Goal: Task Accomplishment & Management: Use online tool/utility

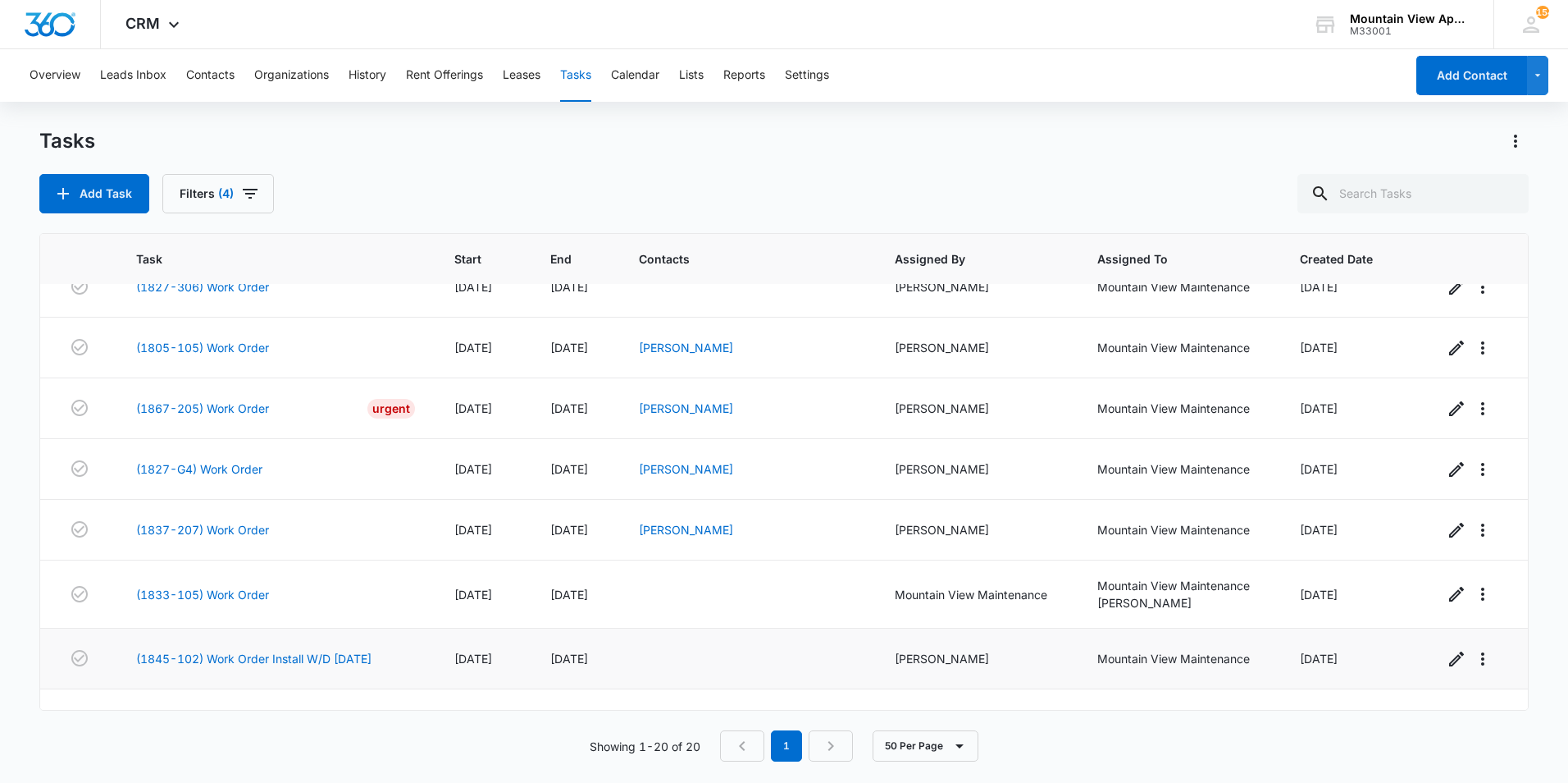
scroll to position [796, 0]
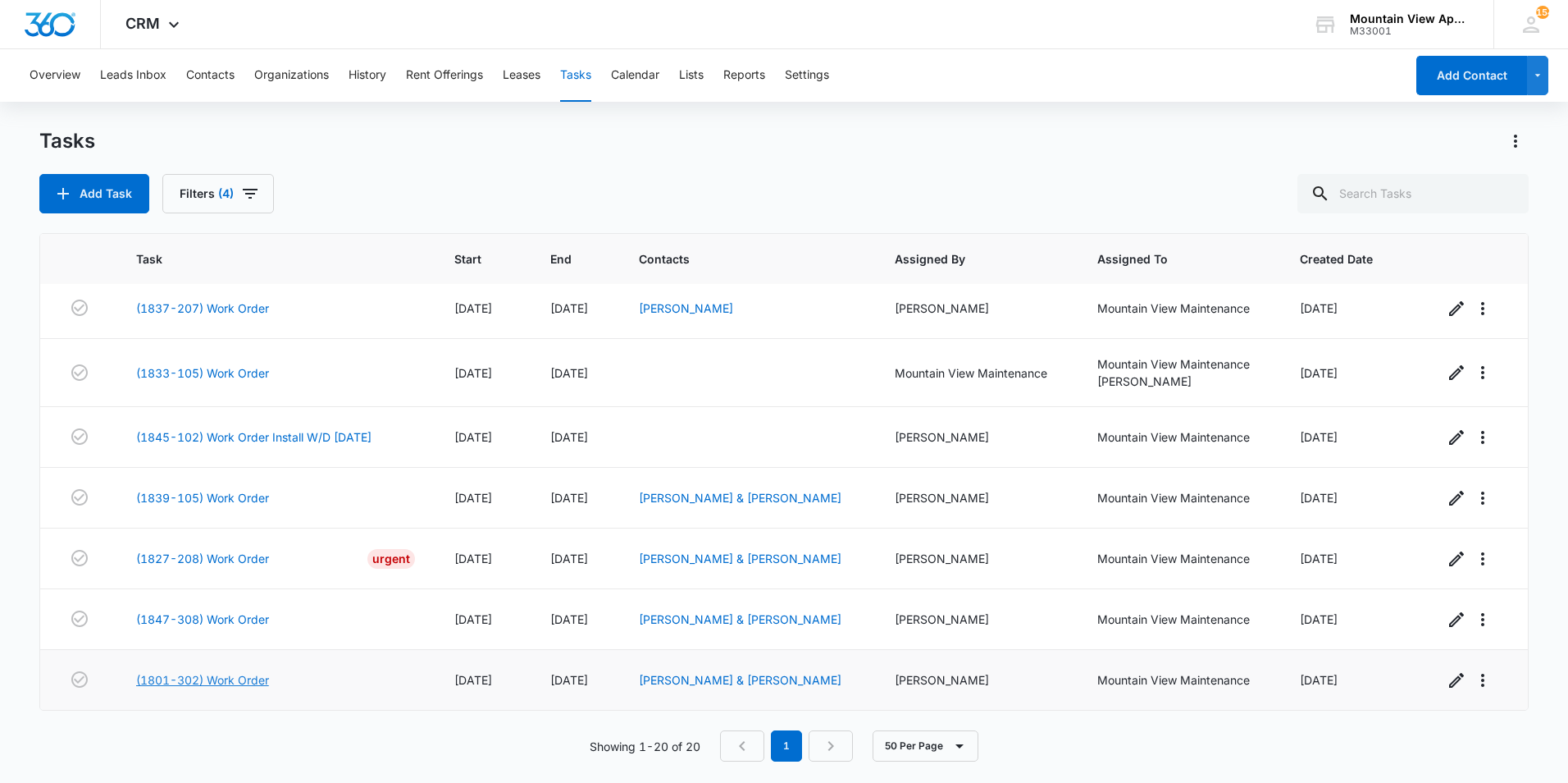
click at [241, 679] on link "(1801-302) Work Order" at bounding box center [202, 680] width 133 height 17
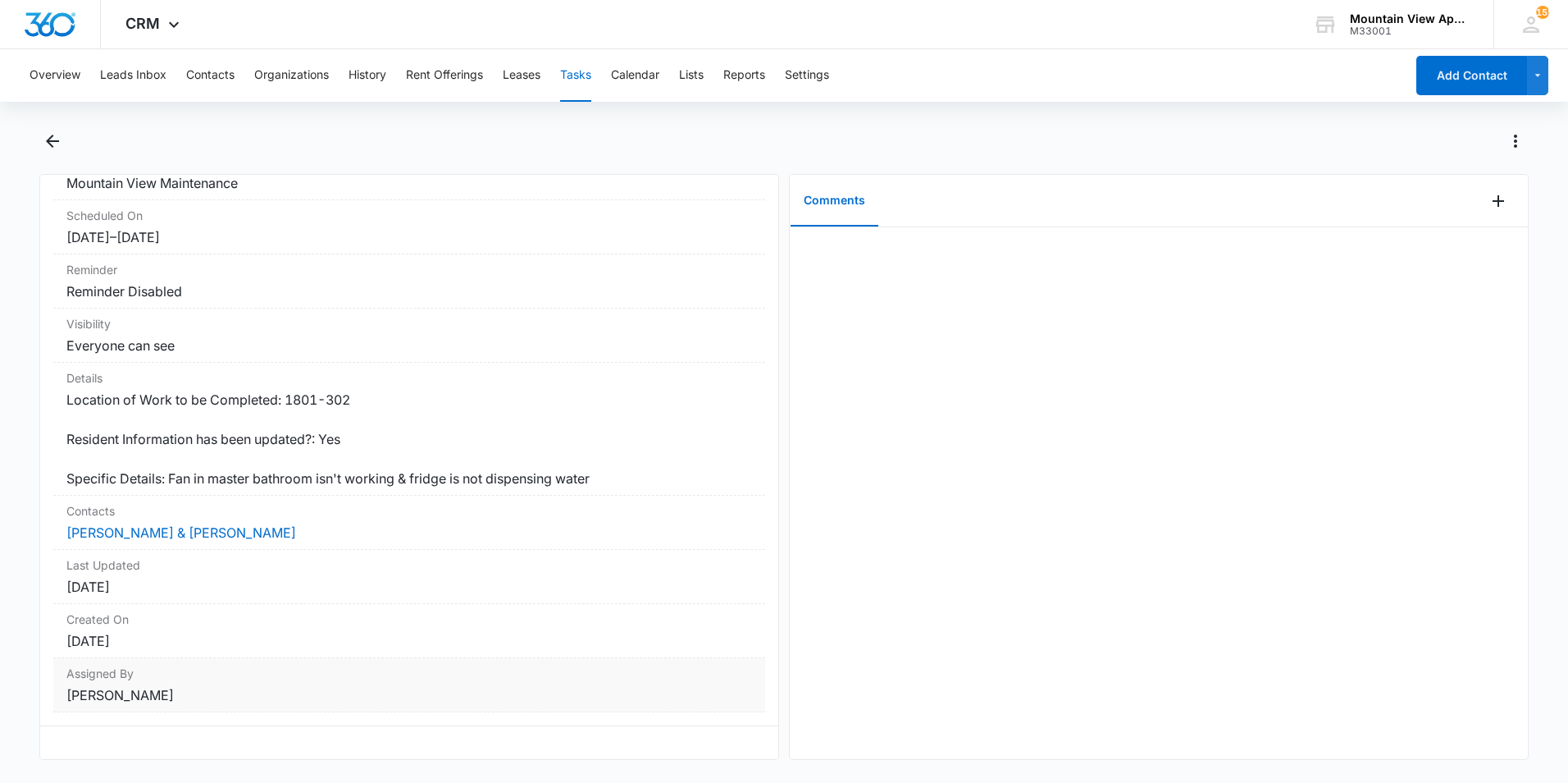
scroll to position [176, 0]
click at [145, 524] on link "[PERSON_NAME] & [PERSON_NAME]" at bounding box center [180, 532] width 229 height 16
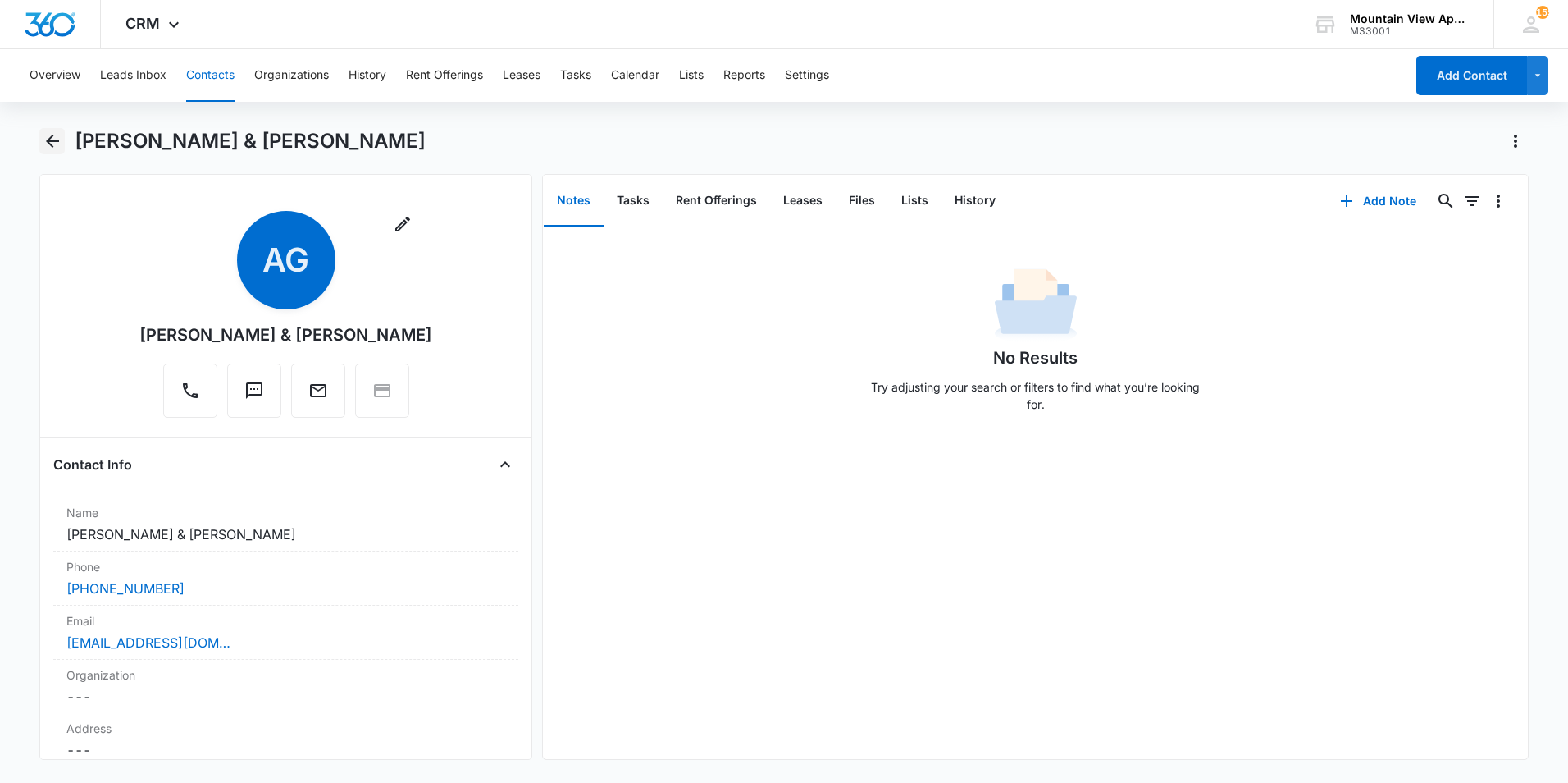
click at [53, 144] on icon "Back" at bounding box center [52, 141] width 20 height 20
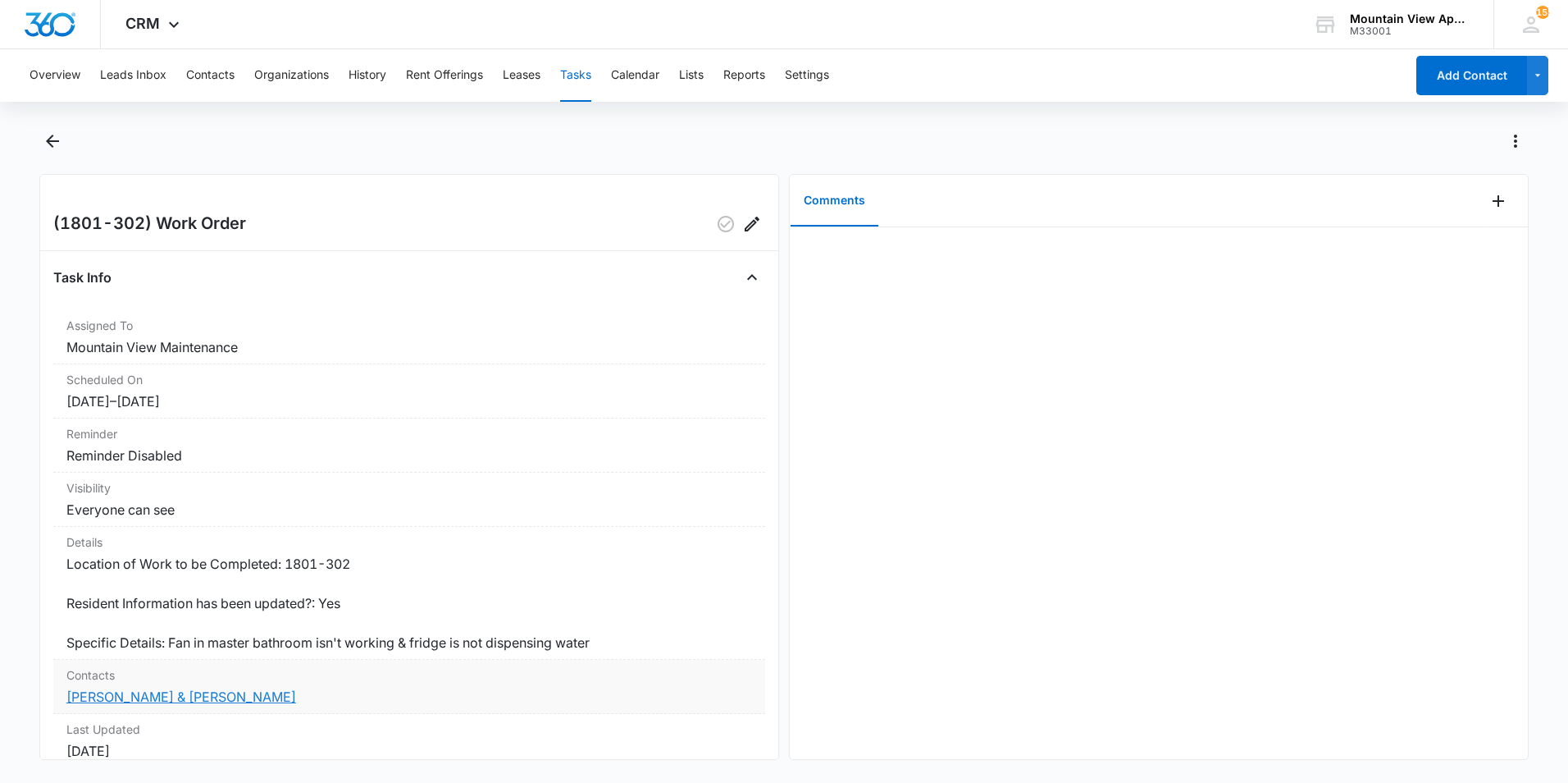
click at [162, 696] on link "[PERSON_NAME] & [PERSON_NAME]" at bounding box center [180, 696] width 229 height 16
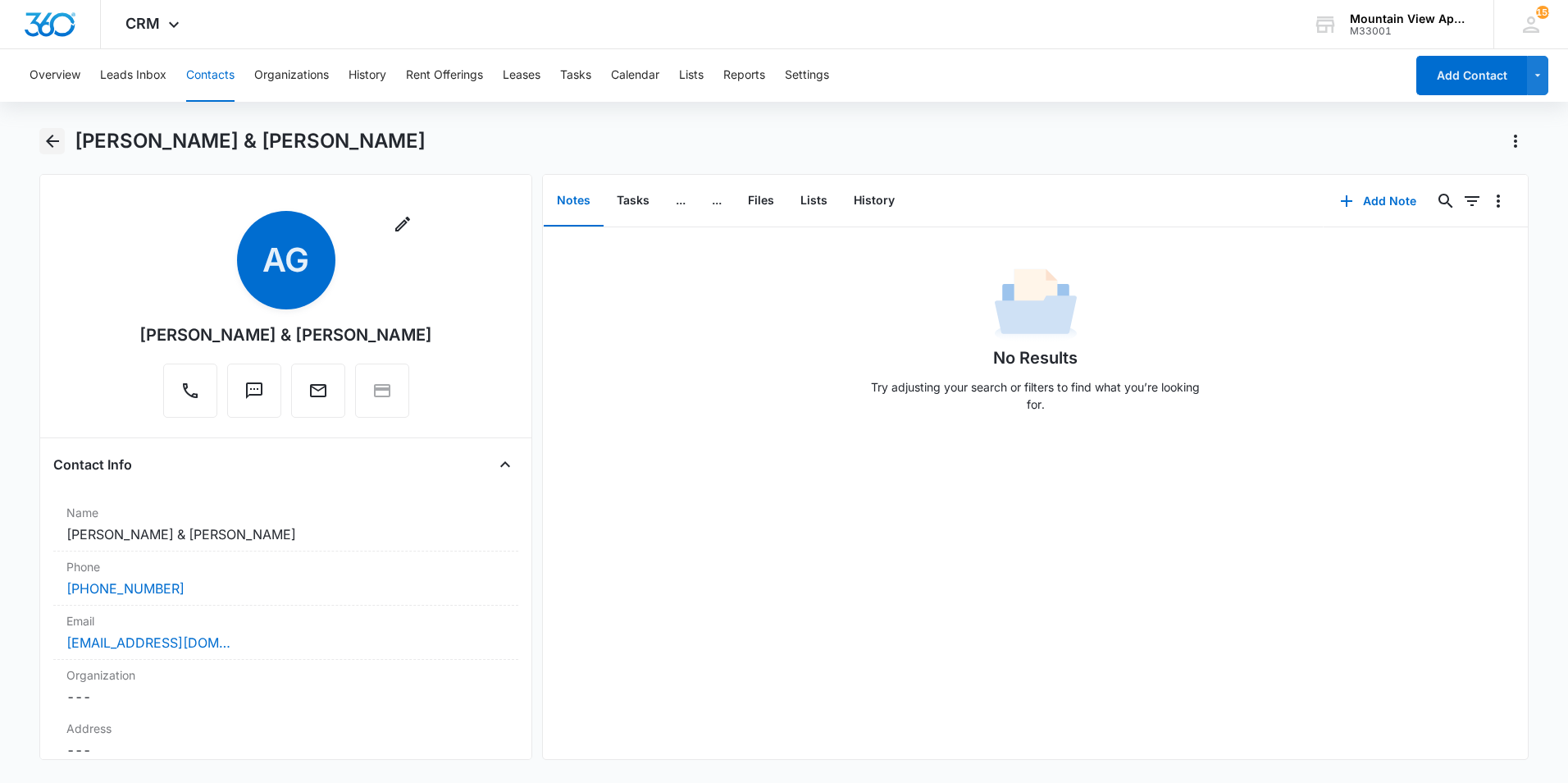
click at [55, 144] on icon "Back" at bounding box center [52, 141] width 20 height 20
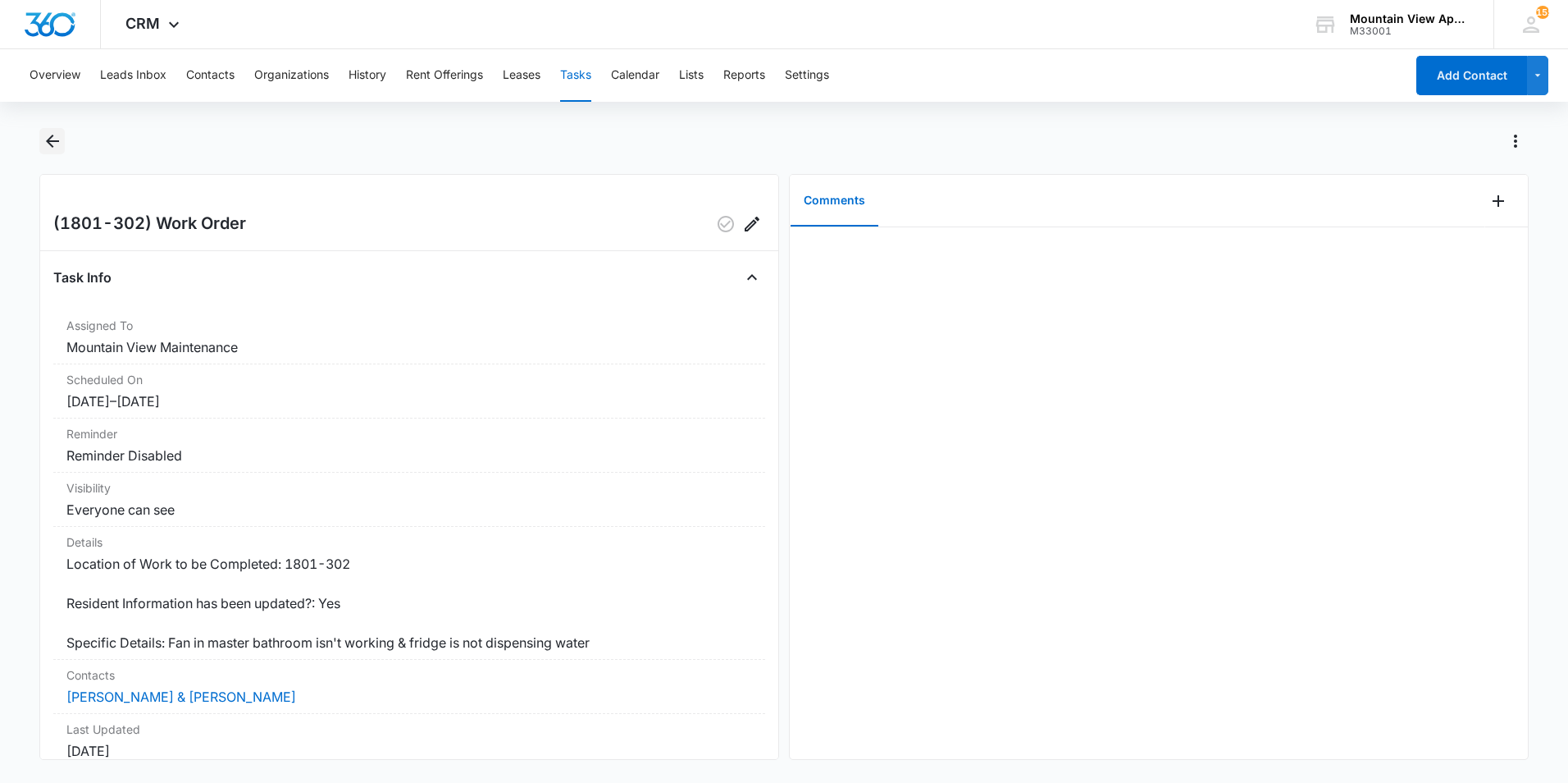
click at [51, 144] on icon "Back" at bounding box center [52, 141] width 20 height 20
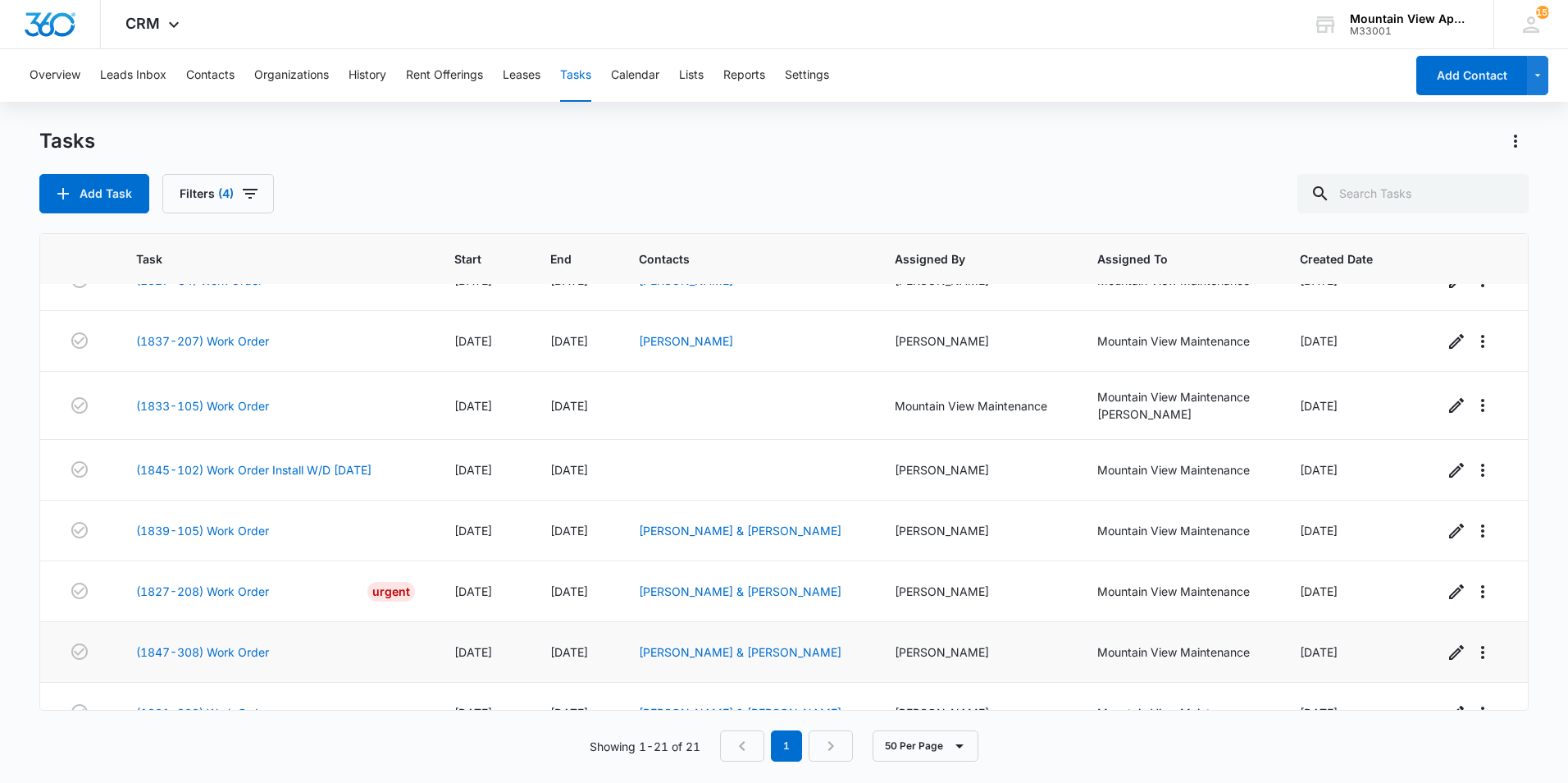
scroll to position [857, 0]
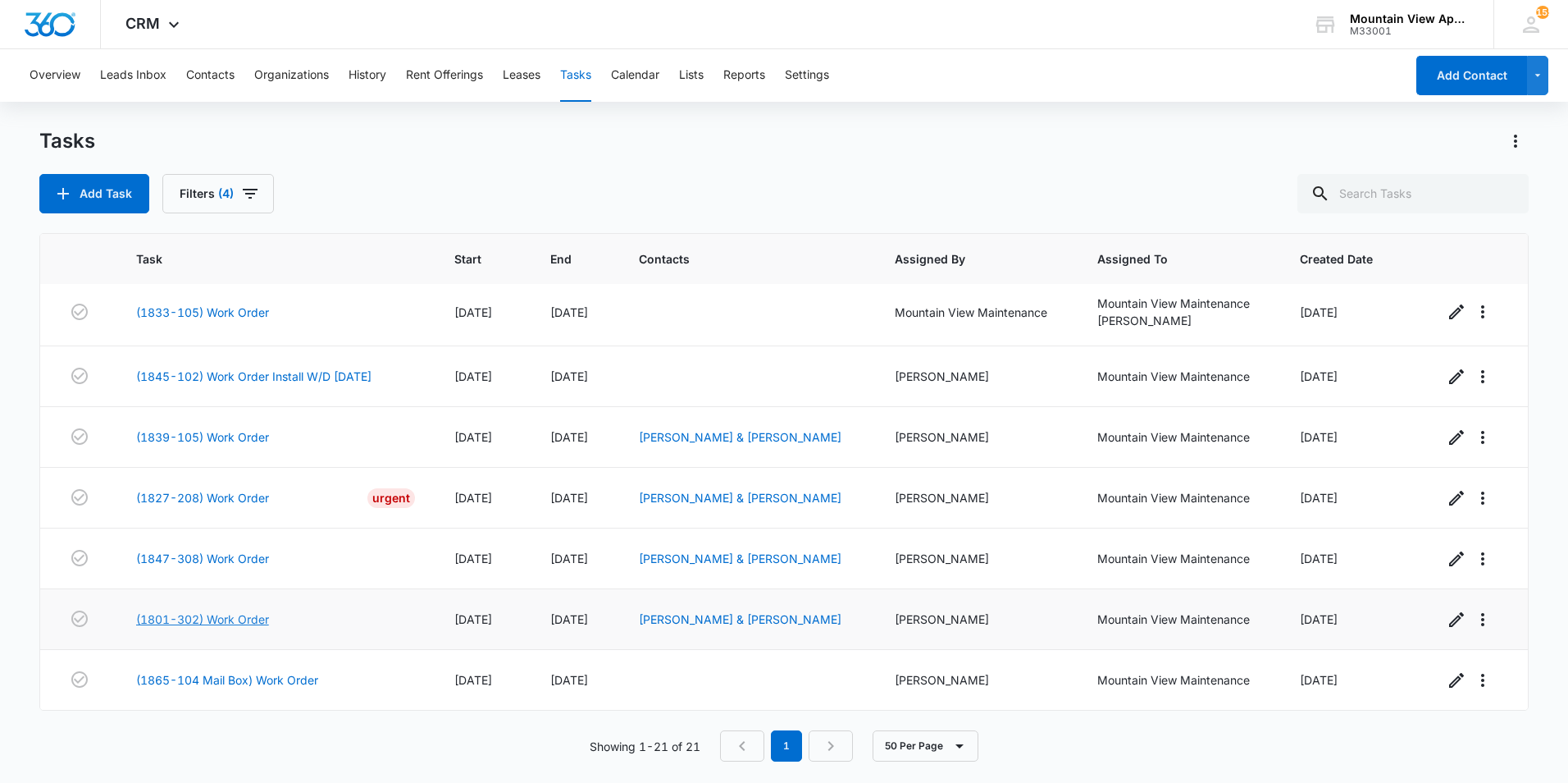
click at [192, 620] on link "(1801-302) Work Order" at bounding box center [202, 619] width 133 height 17
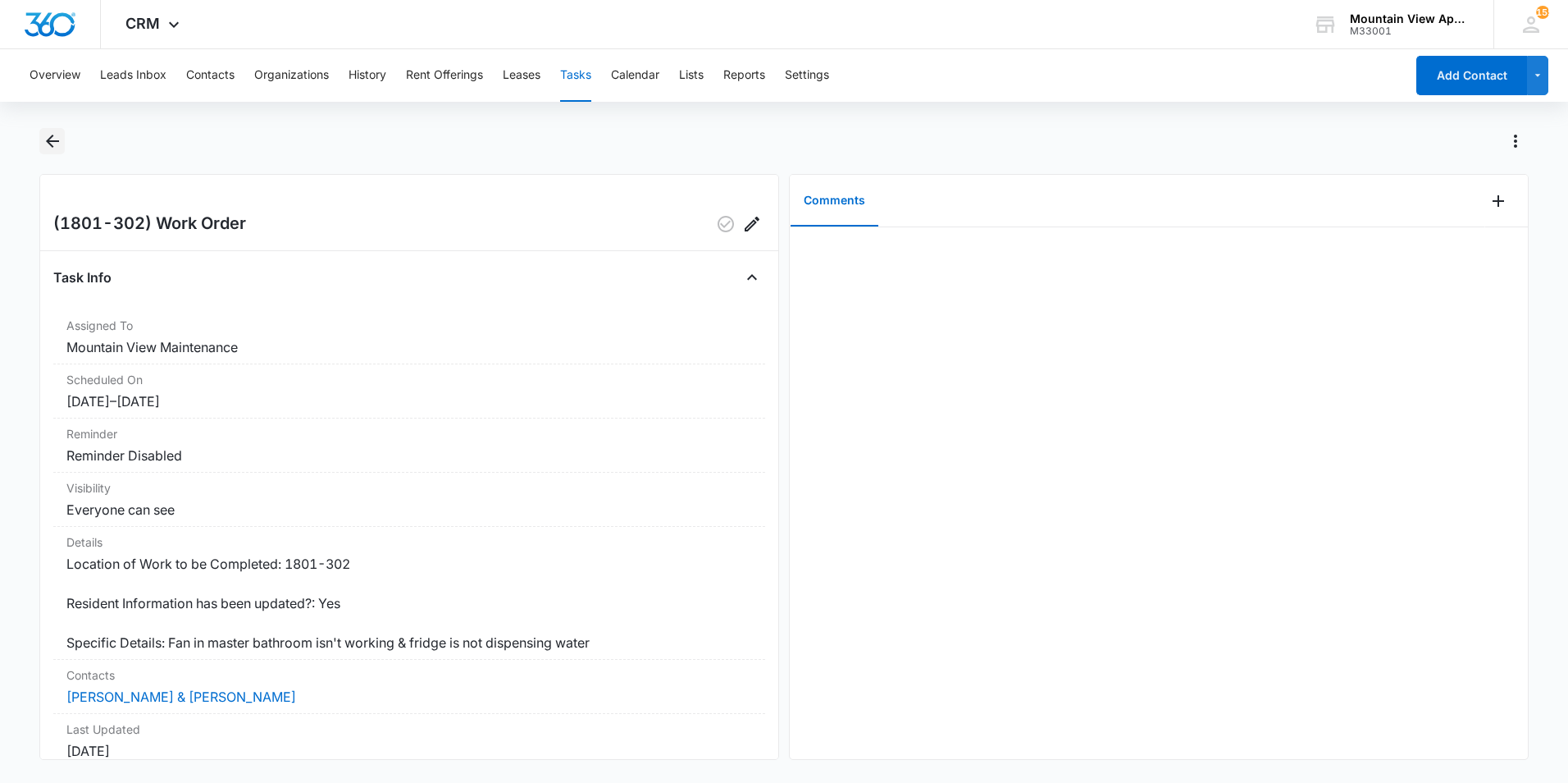
click at [55, 142] on icon "Back" at bounding box center [52, 141] width 13 height 13
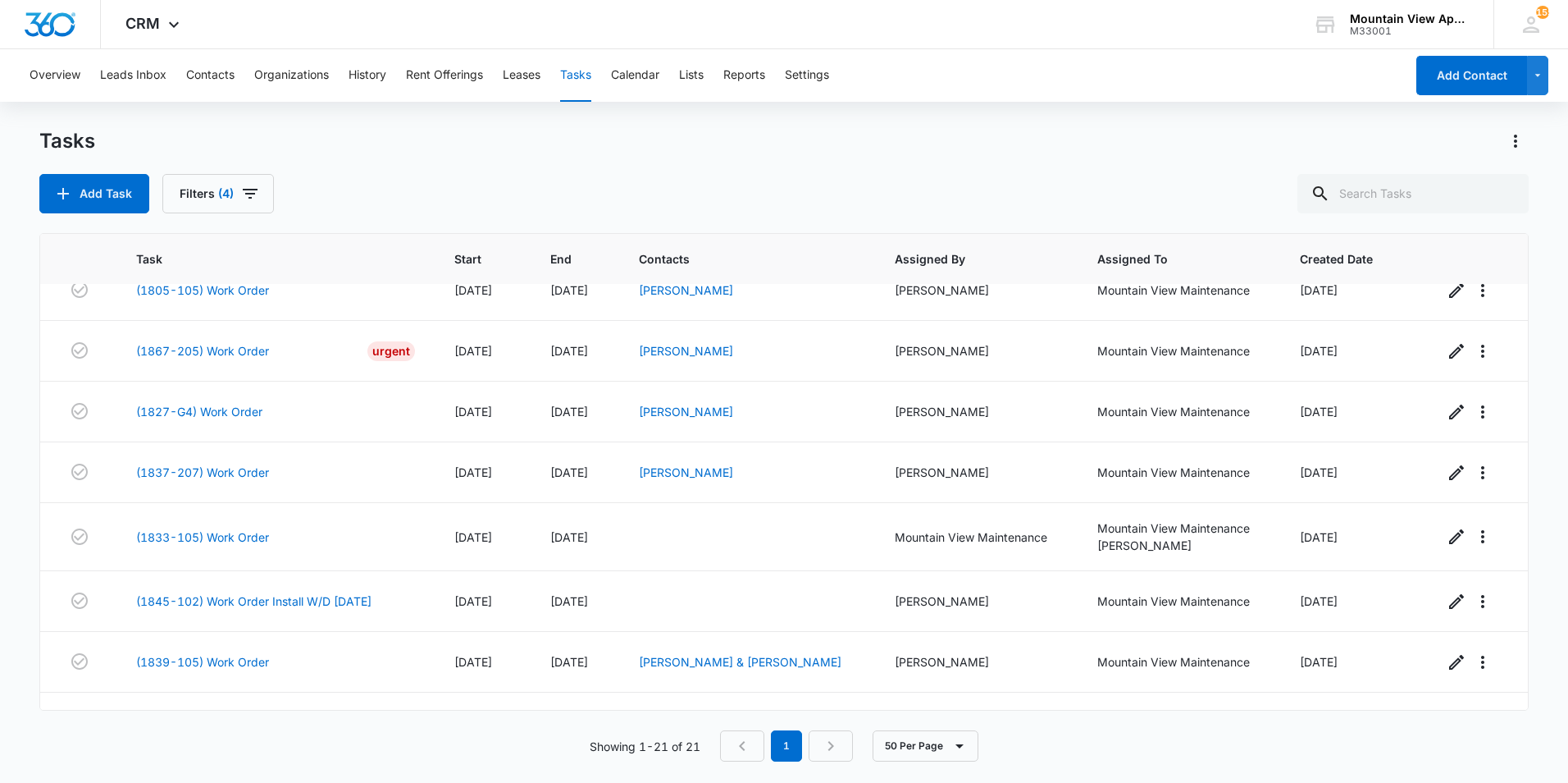
scroll to position [857, 0]
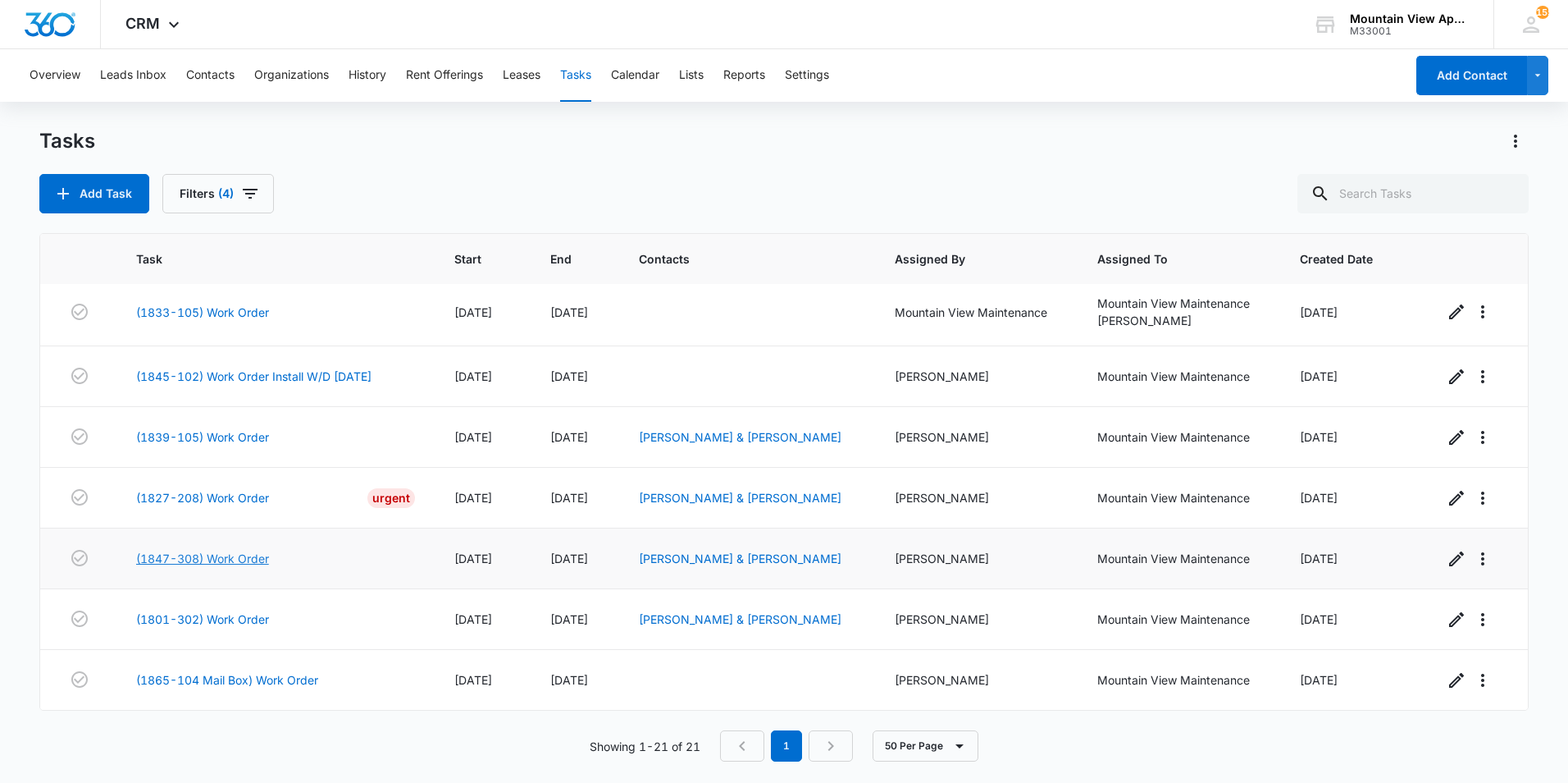
click at [235, 560] on link "(1847-308) Work Order" at bounding box center [202, 559] width 133 height 17
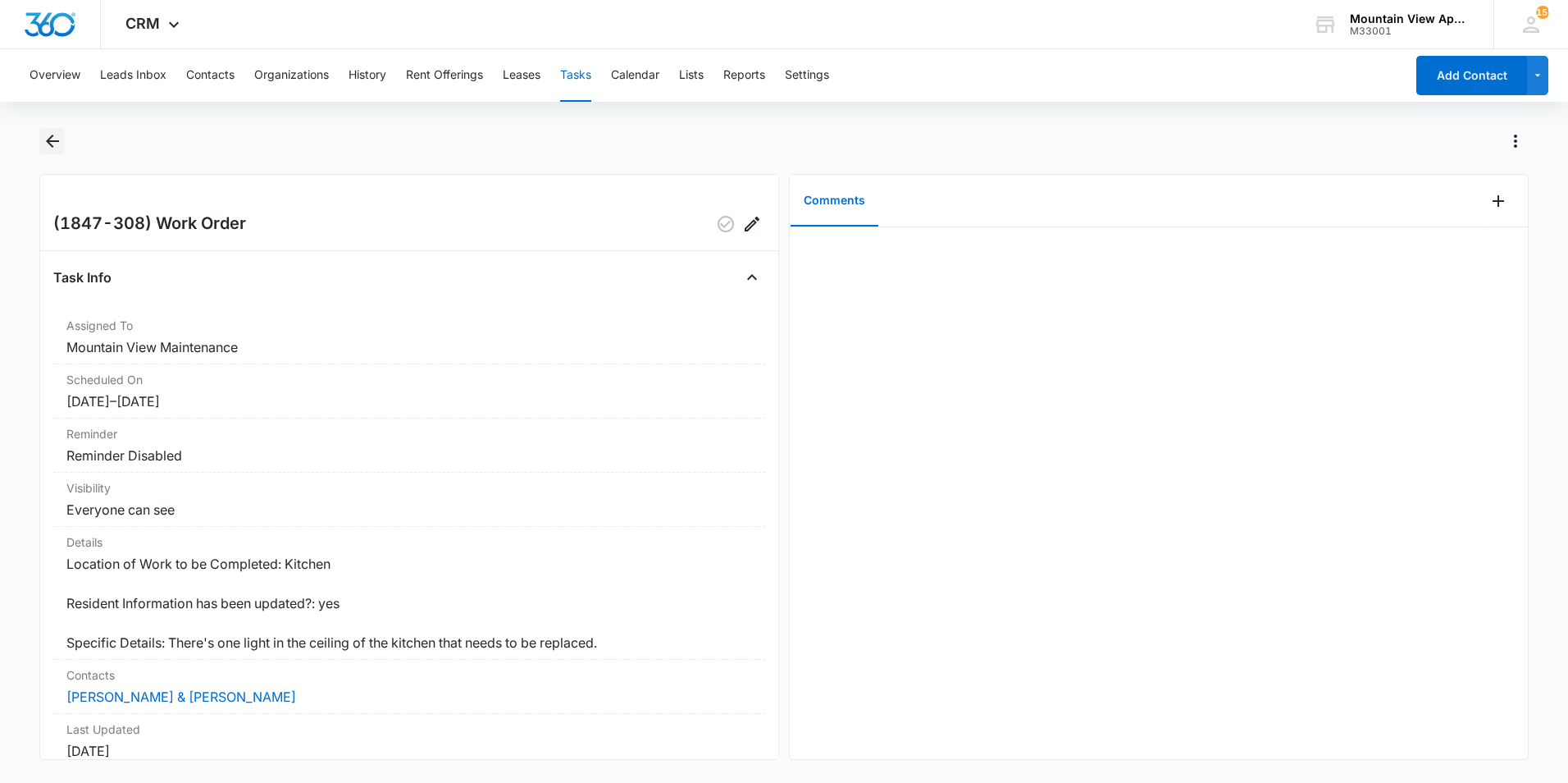
click at [48, 140] on icon "Back" at bounding box center [52, 141] width 13 height 13
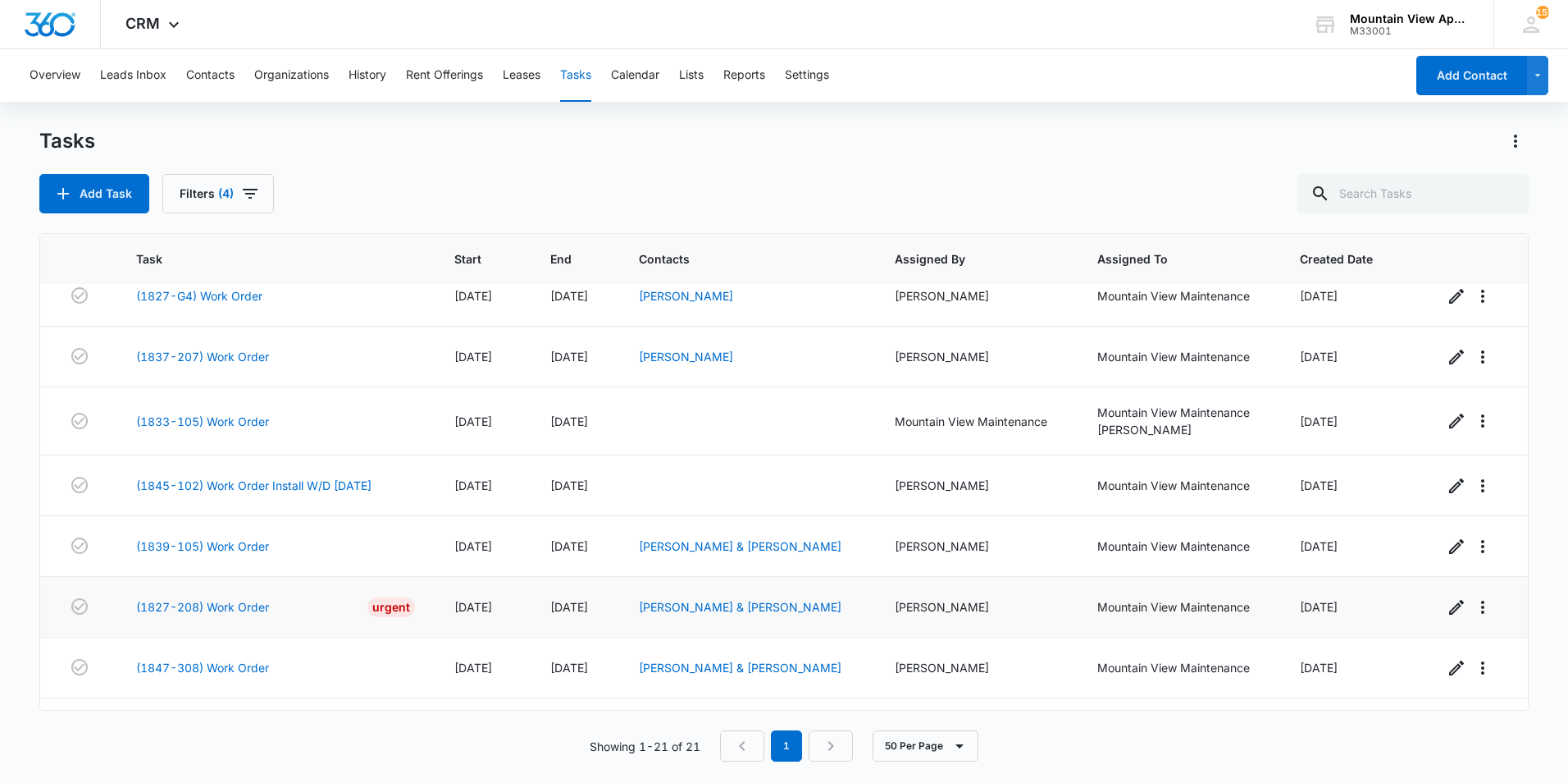
scroll to position [857, 0]
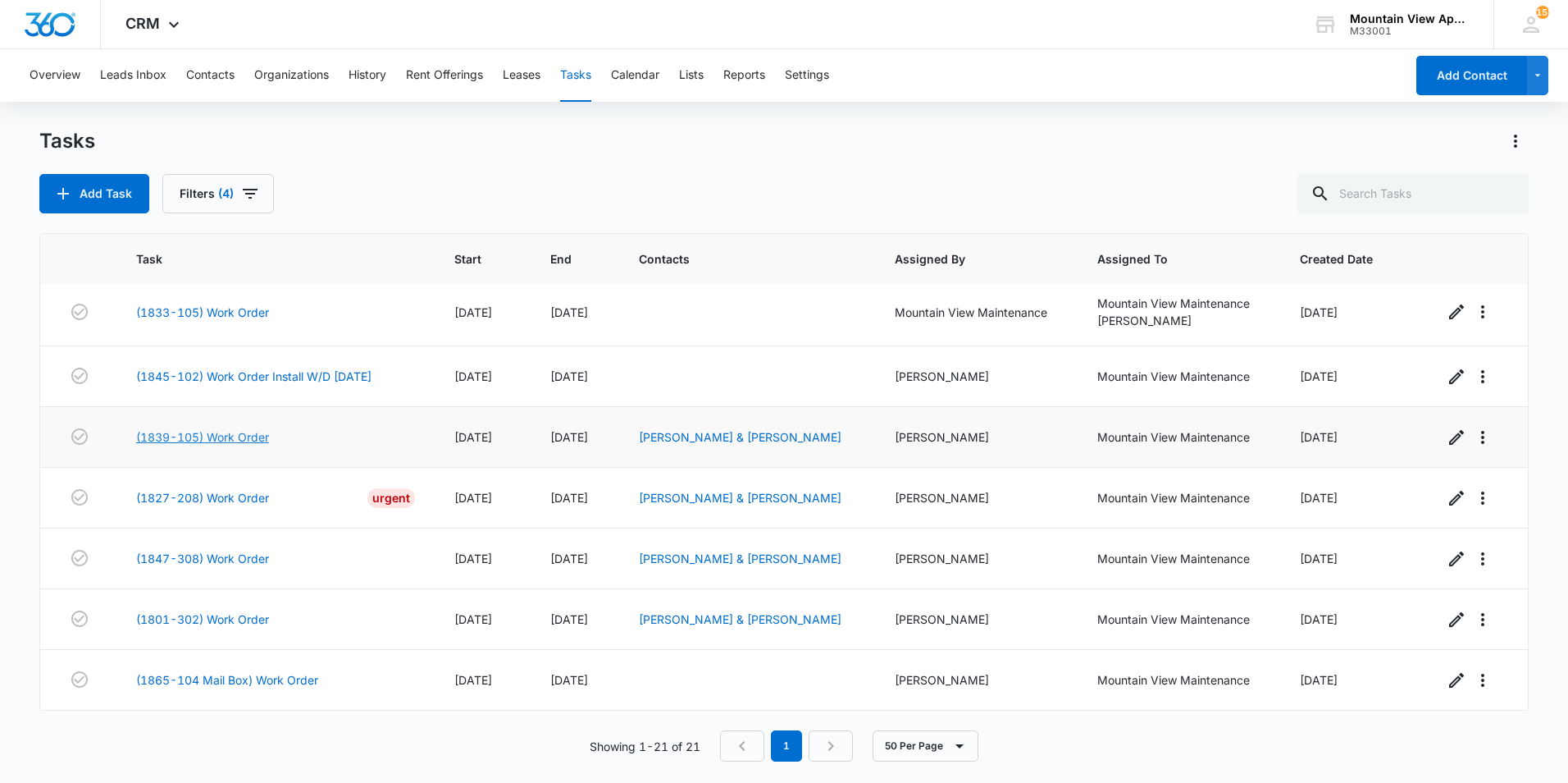
click at [217, 434] on link "(1839-105) Work Order" at bounding box center [202, 437] width 133 height 17
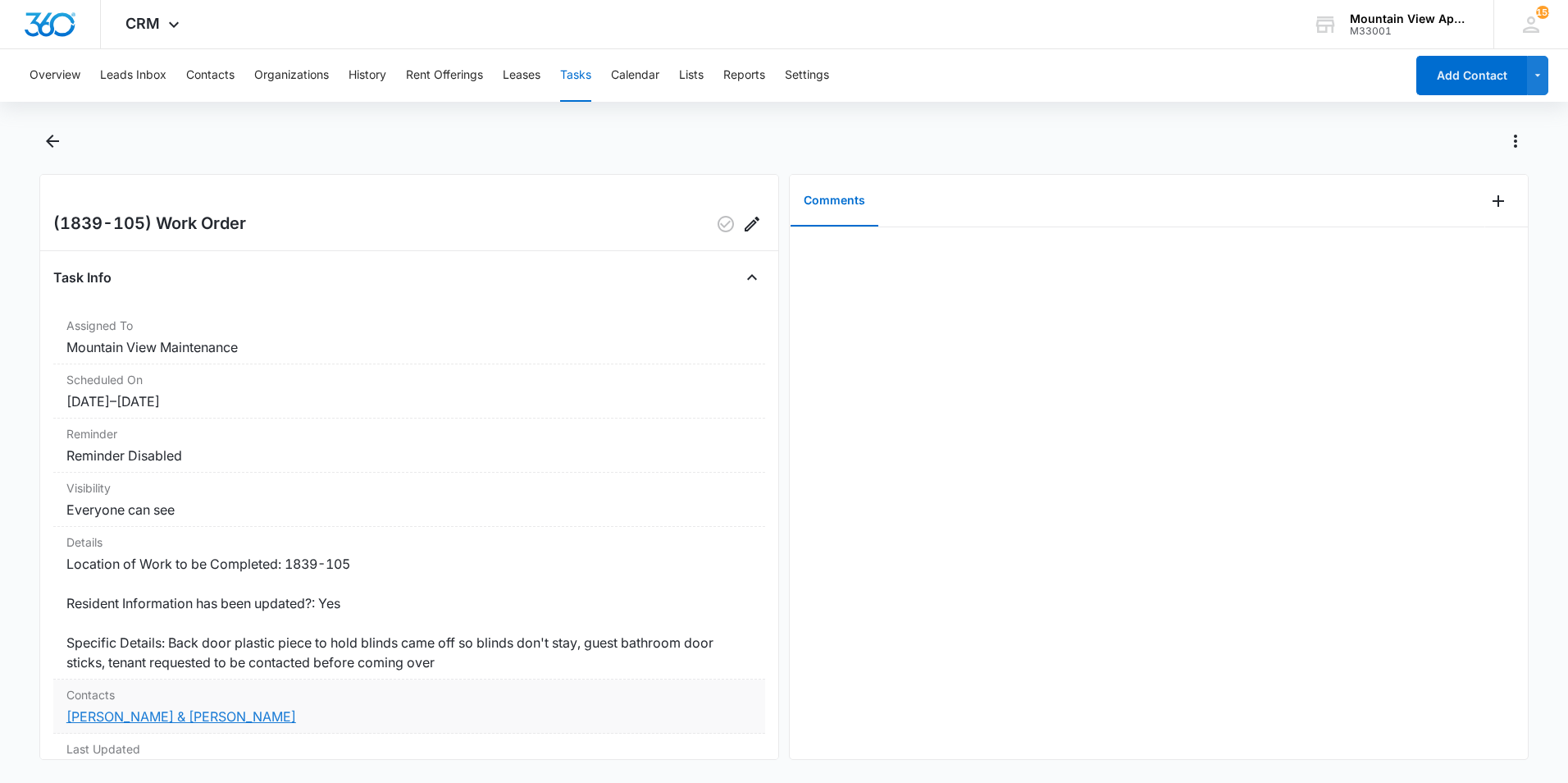
click at [216, 719] on link "[PERSON_NAME] & [PERSON_NAME]" at bounding box center [180, 716] width 229 height 16
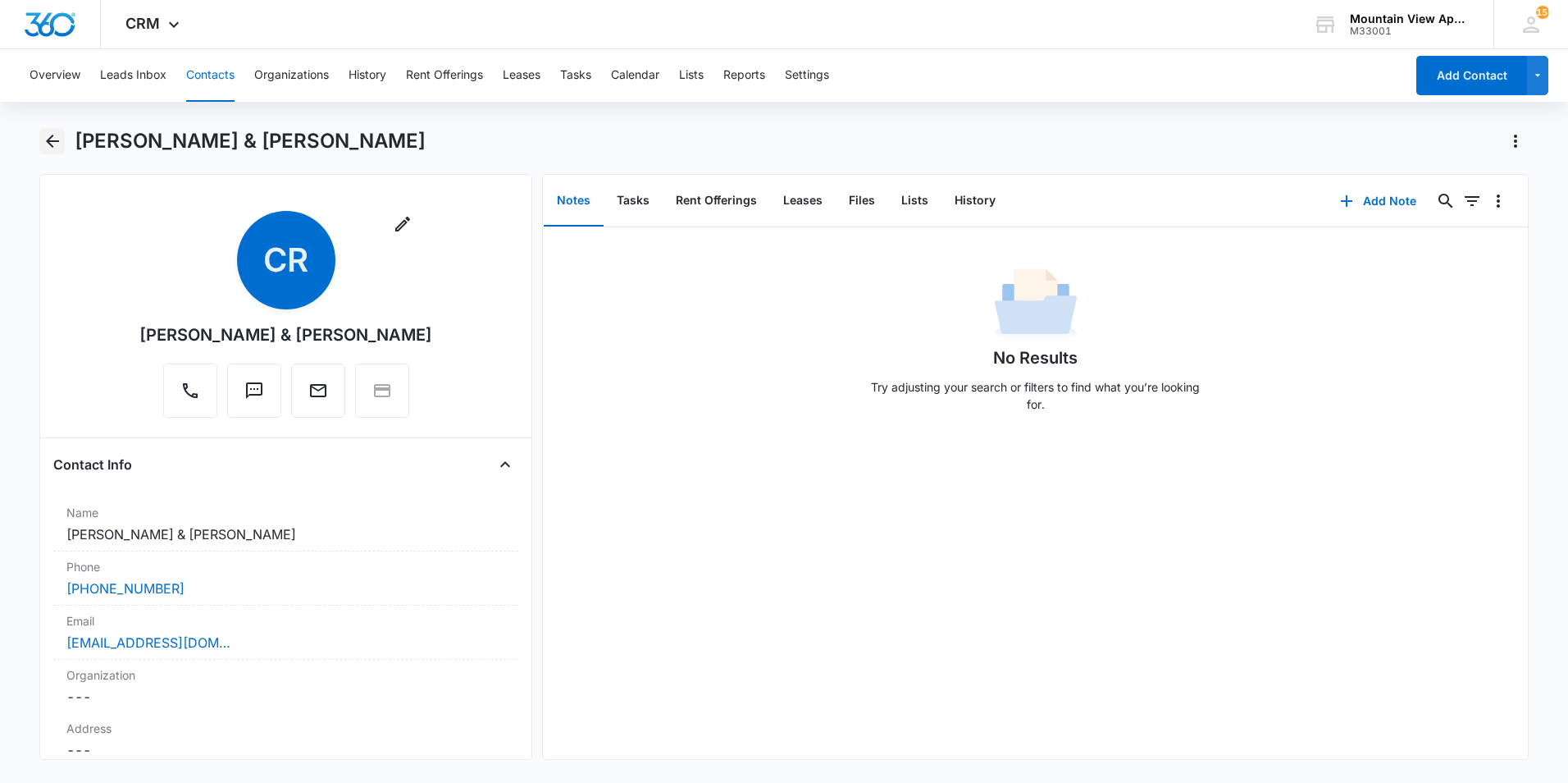
click at [48, 144] on icon "Back" at bounding box center [52, 141] width 20 height 20
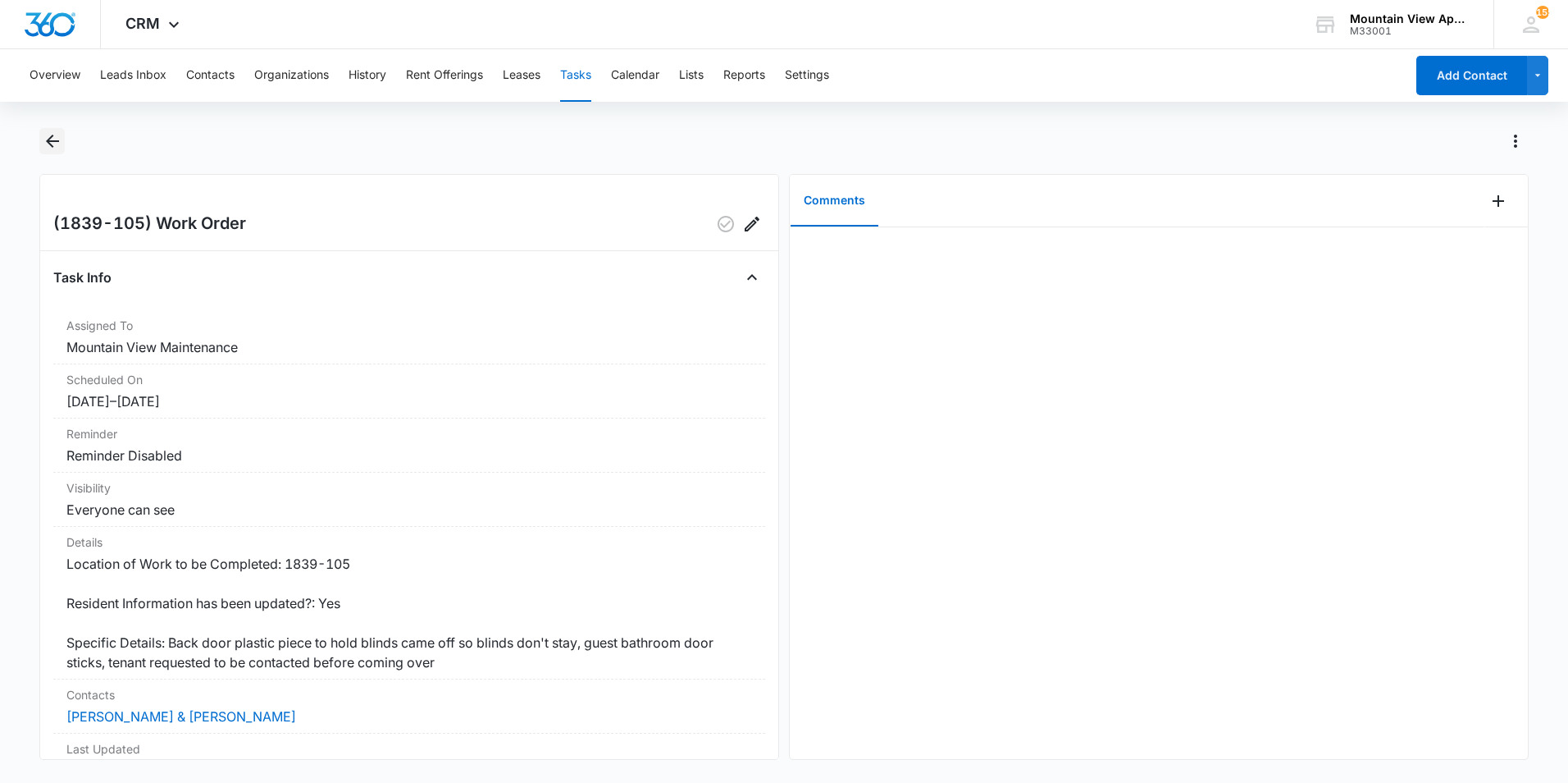
click at [47, 142] on icon "Back" at bounding box center [52, 141] width 13 height 13
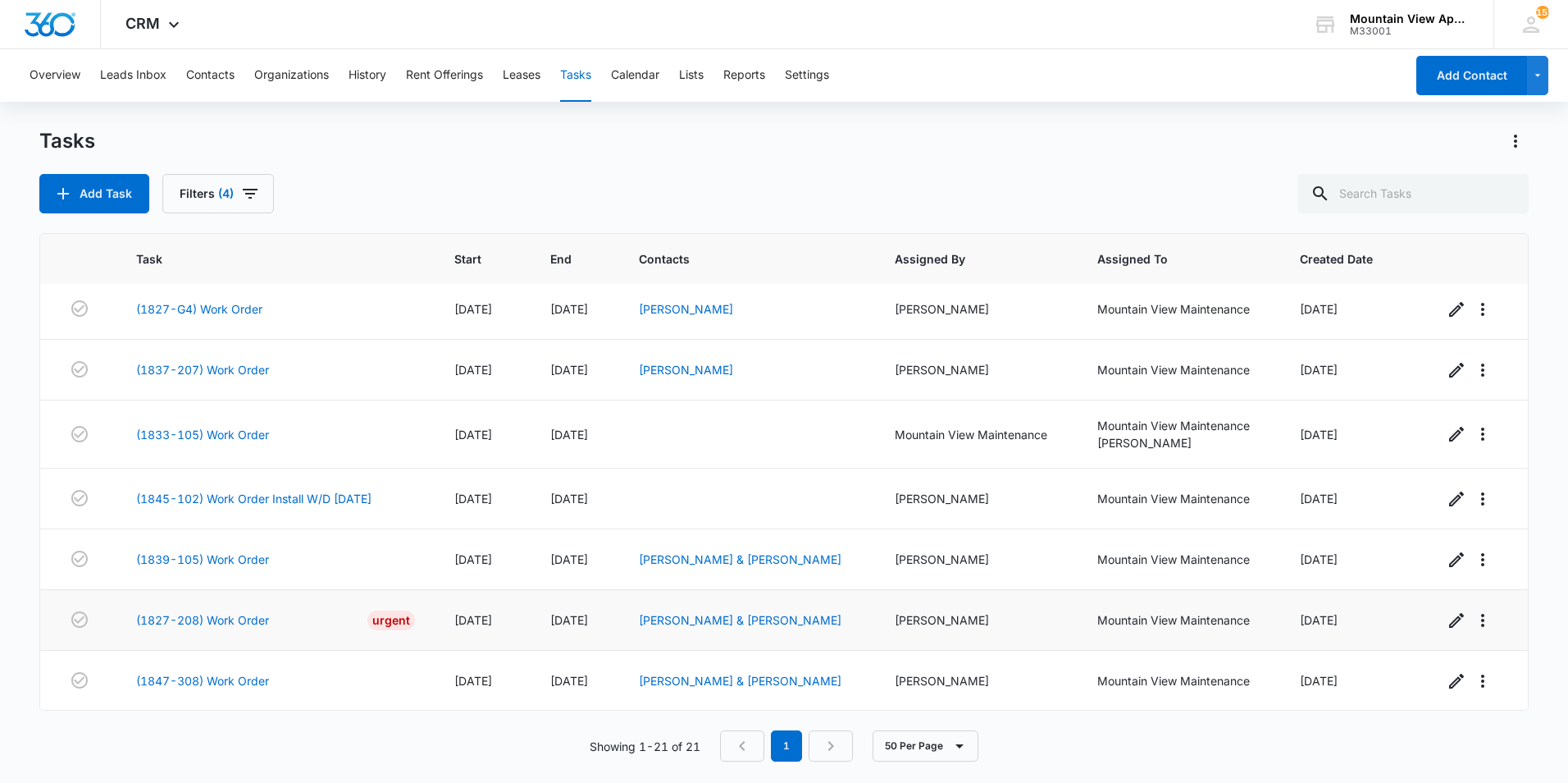
scroll to position [857, 0]
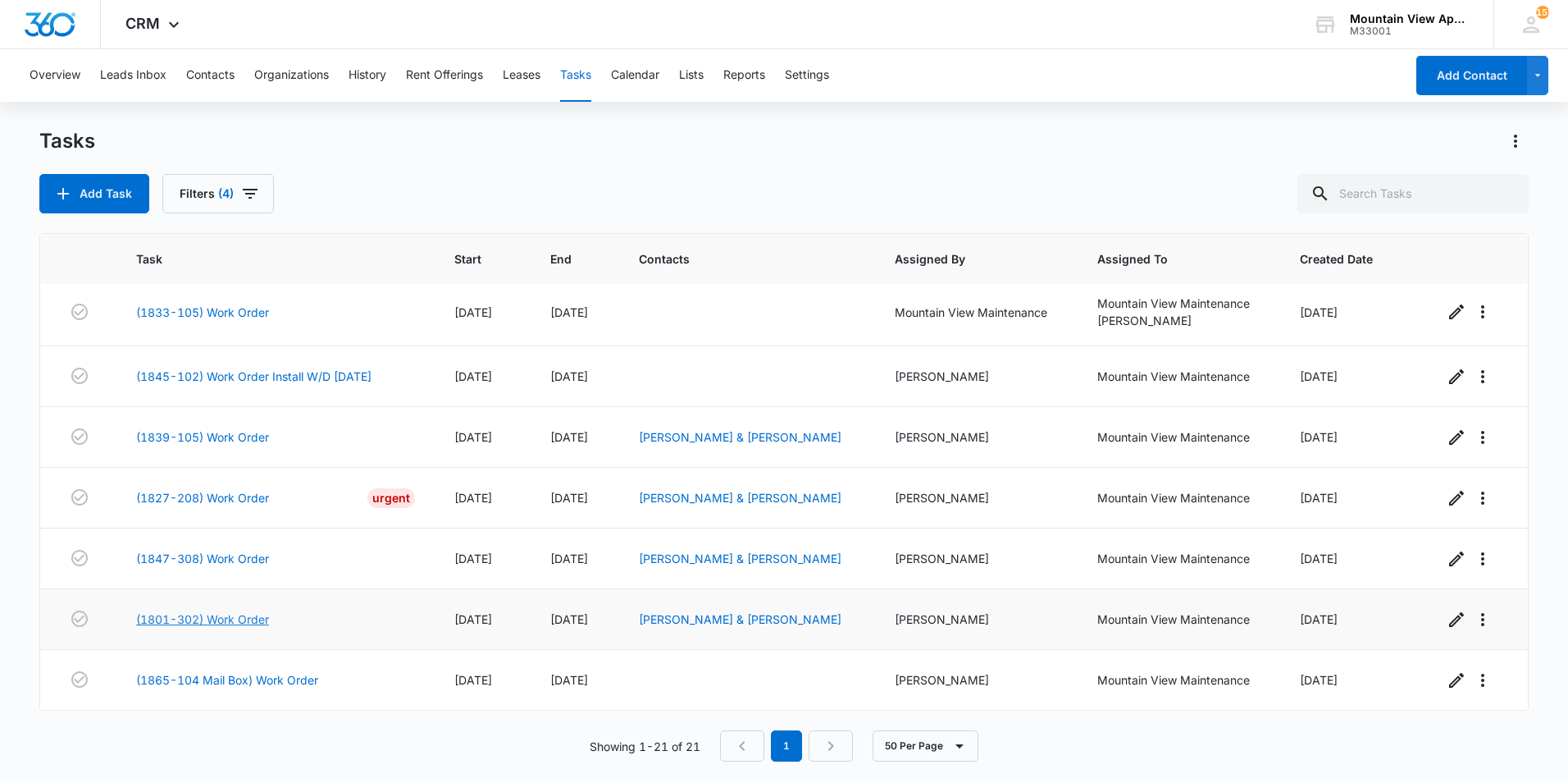
click at [244, 622] on link "(1801-302) Work Order" at bounding box center [202, 619] width 133 height 17
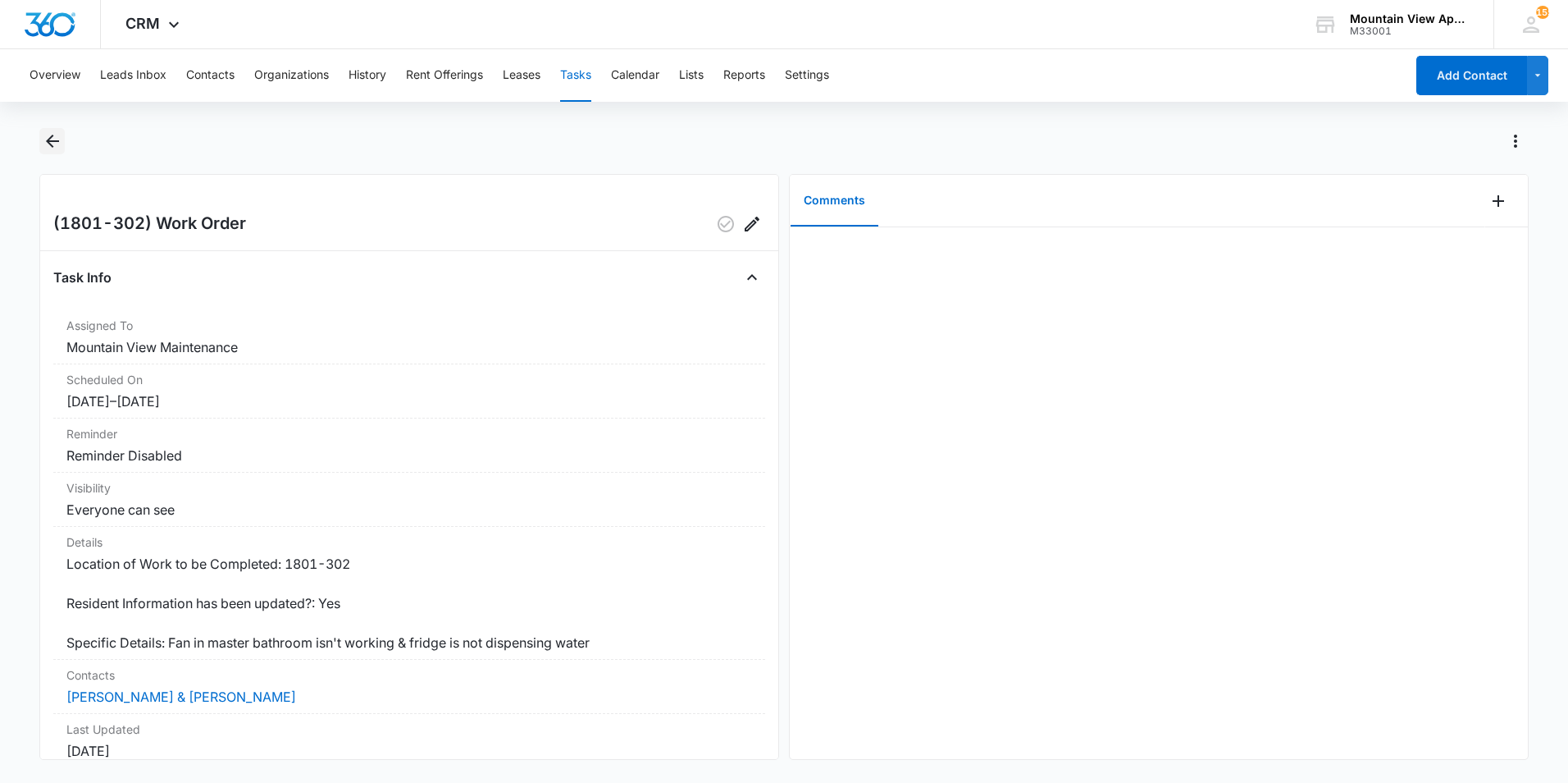
click at [51, 145] on icon "Back" at bounding box center [52, 141] width 13 height 13
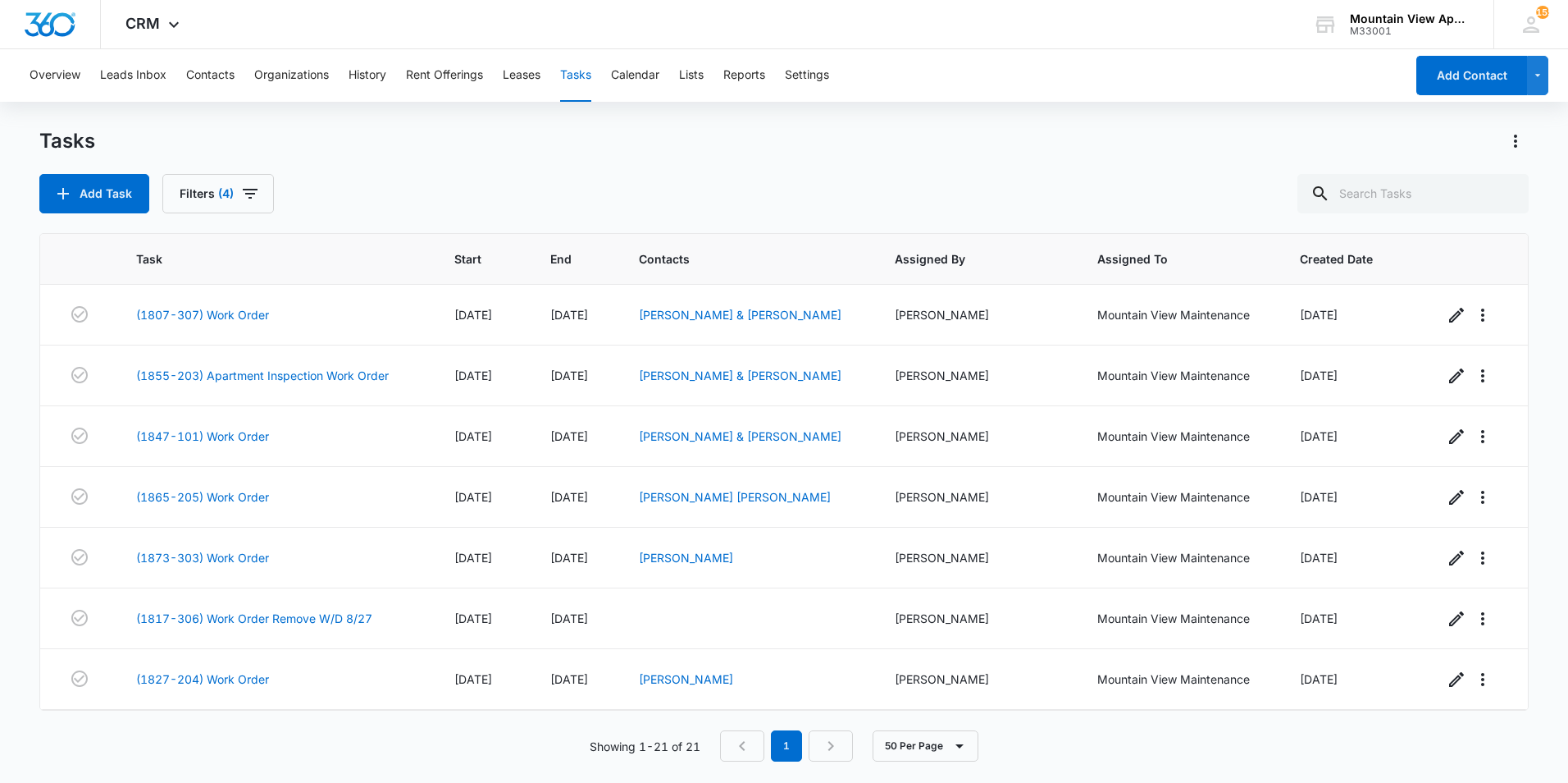
drag, startPoint x: 509, startPoint y: 168, endPoint x: 520, endPoint y: 171, distance: 11.4
click at [520, 171] on div "Tasks Add Task Filters (4)" at bounding box center [784, 170] width 1490 height 85
click at [613, 174] on div "Add Task Filters (4)" at bounding box center [784, 193] width 1490 height 40
click at [625, 173] on div "Tasks Add Task Filters (4)" at bounding box center [784, 170] width 1490 height 85
click at [623, 175] on div "Add Task Filters (4)" at bounding box center [784, 193] width 1490 height 40
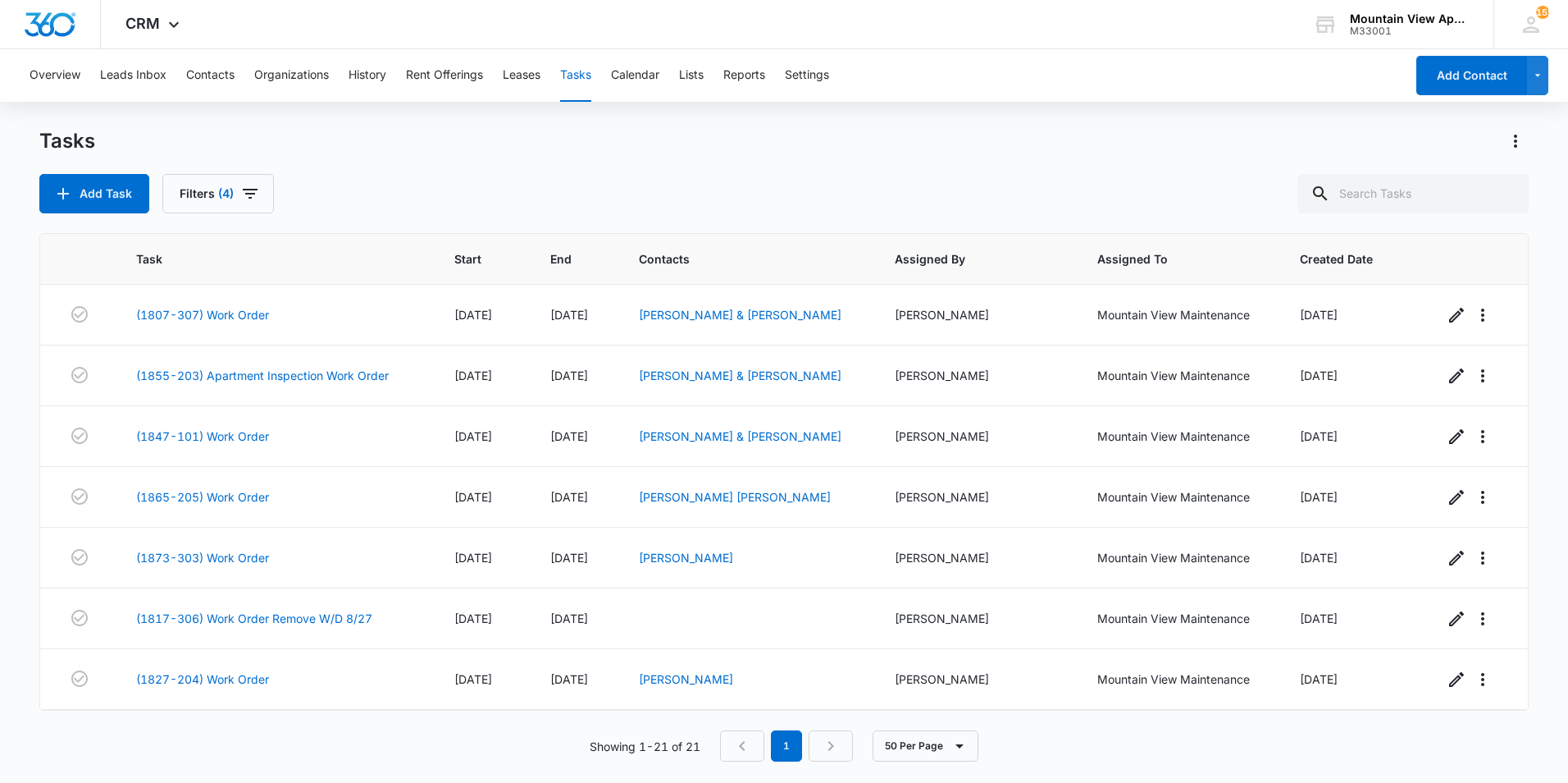
click at [629, 178] on div "Add Task Filters (4)" at bounding box center [784, 193] width 1490 height 40
click at [627, 179] on div "Add Task Filters (4)" at bounding box center [784, 193] width 1490 height 40
click at [624, 186] on div "Add Task Filters (4)" at bounding box center [784, 193] width 1490 height 40
click at [625, 184] on div "Add Task Filters (4)" at bounding box center [784, 193] width 1490 height 40
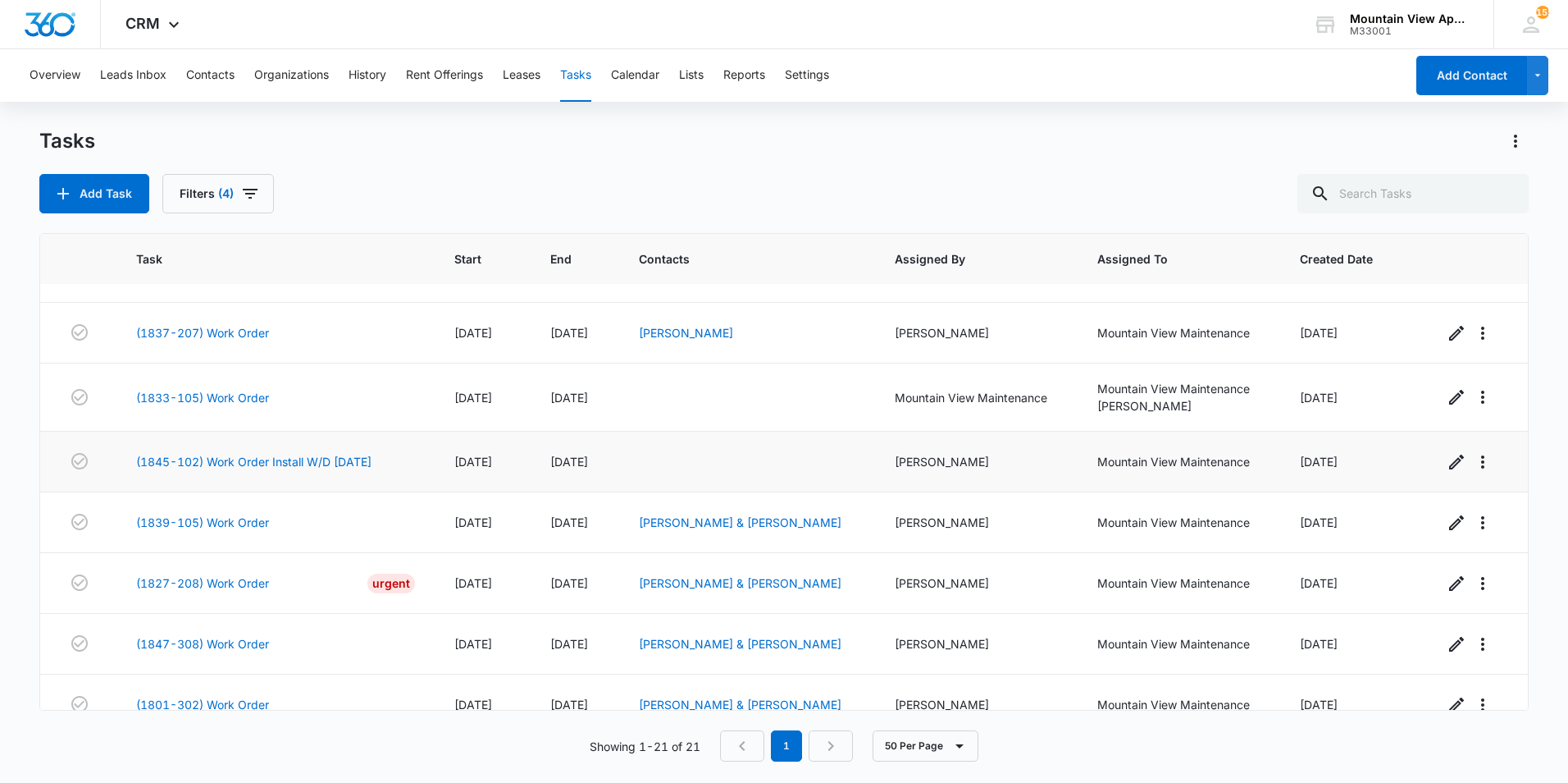
scroll to position [857, 0]
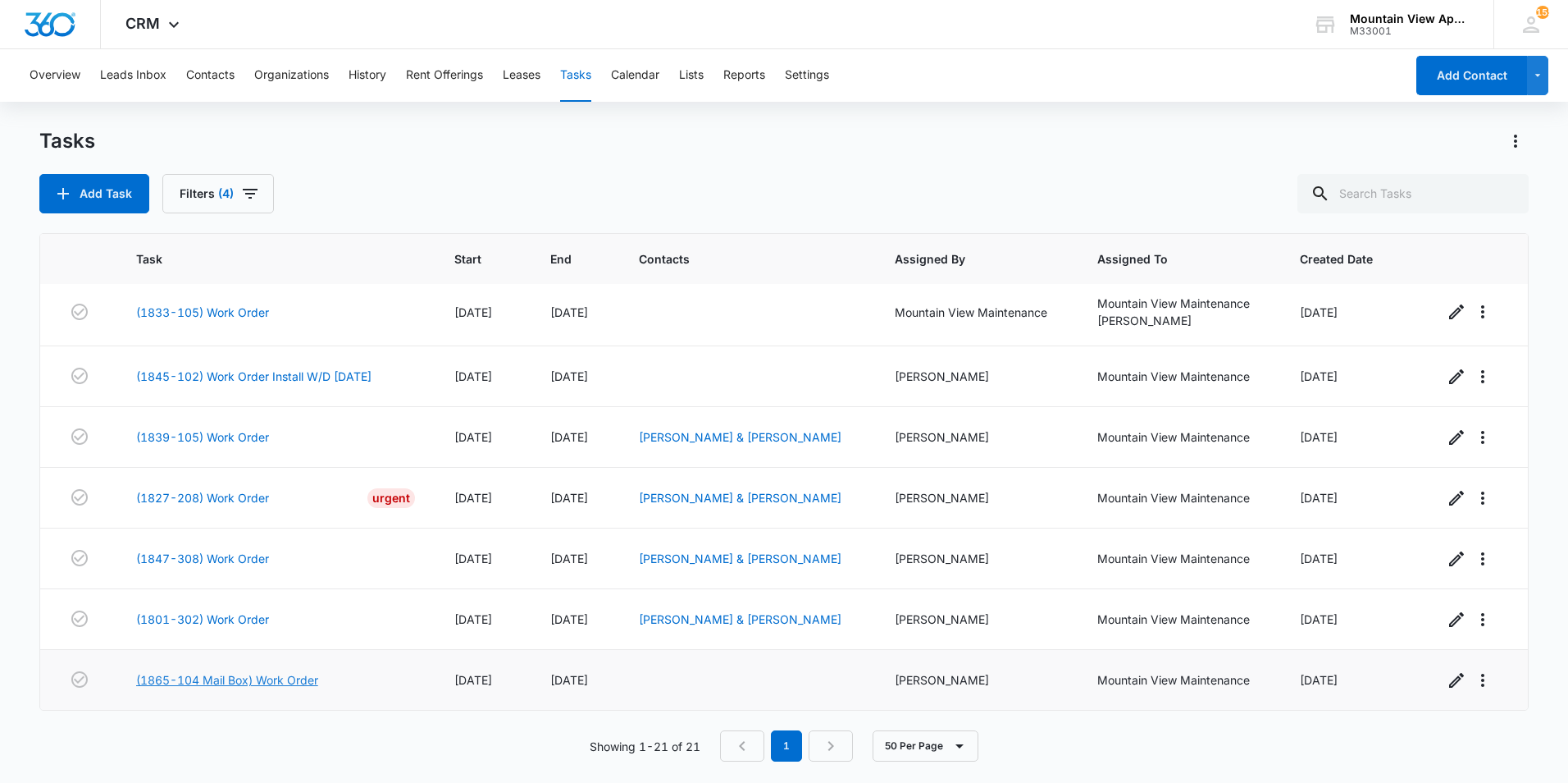
click at [264, 679] on link "(1865-104 Mail Box) Work Order" at bounding box center [227, 680] width 182 height 17
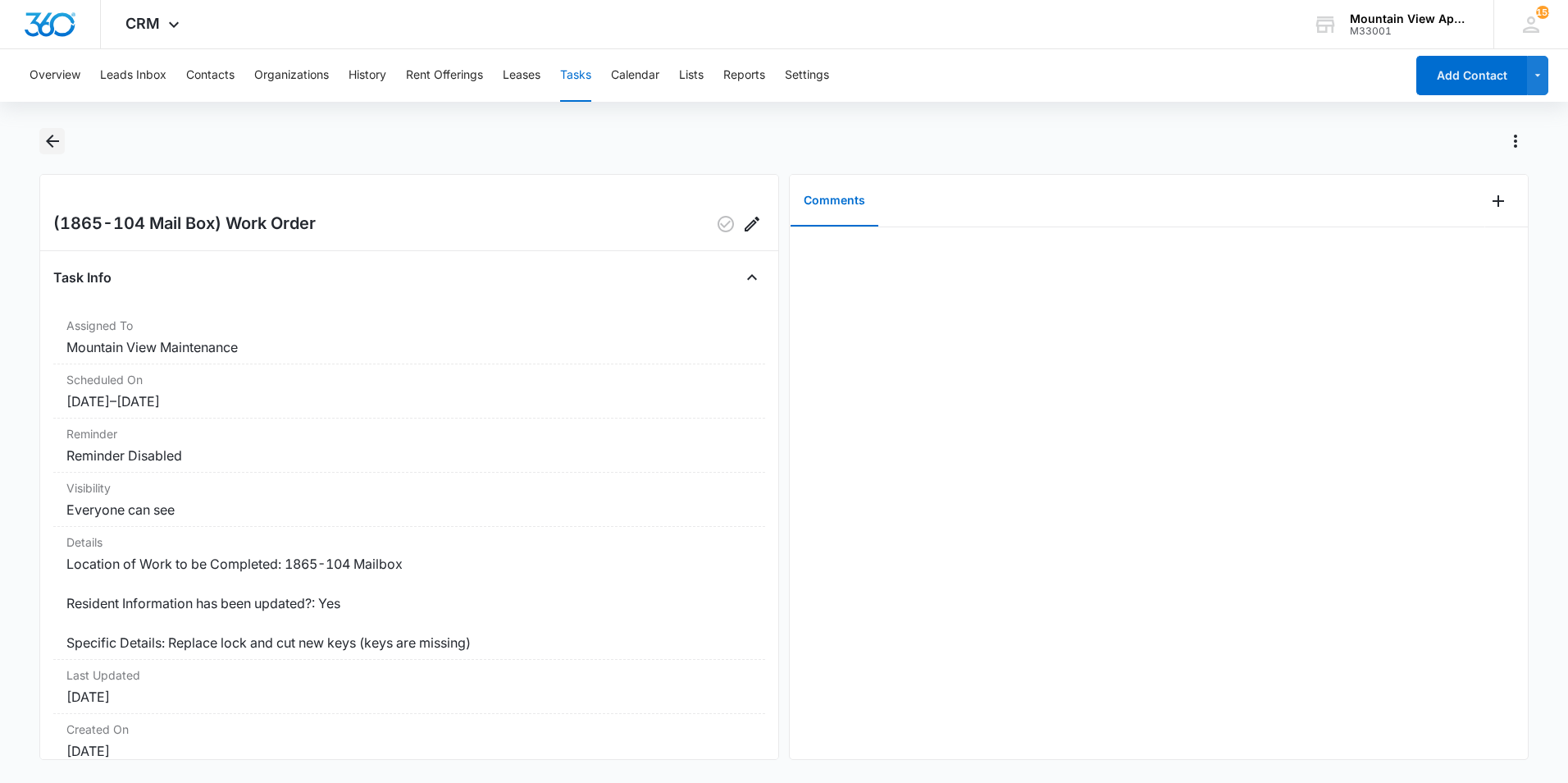
click at [52, 139] on icon "Back" at bounding box center [52, 141] width 20 height 20
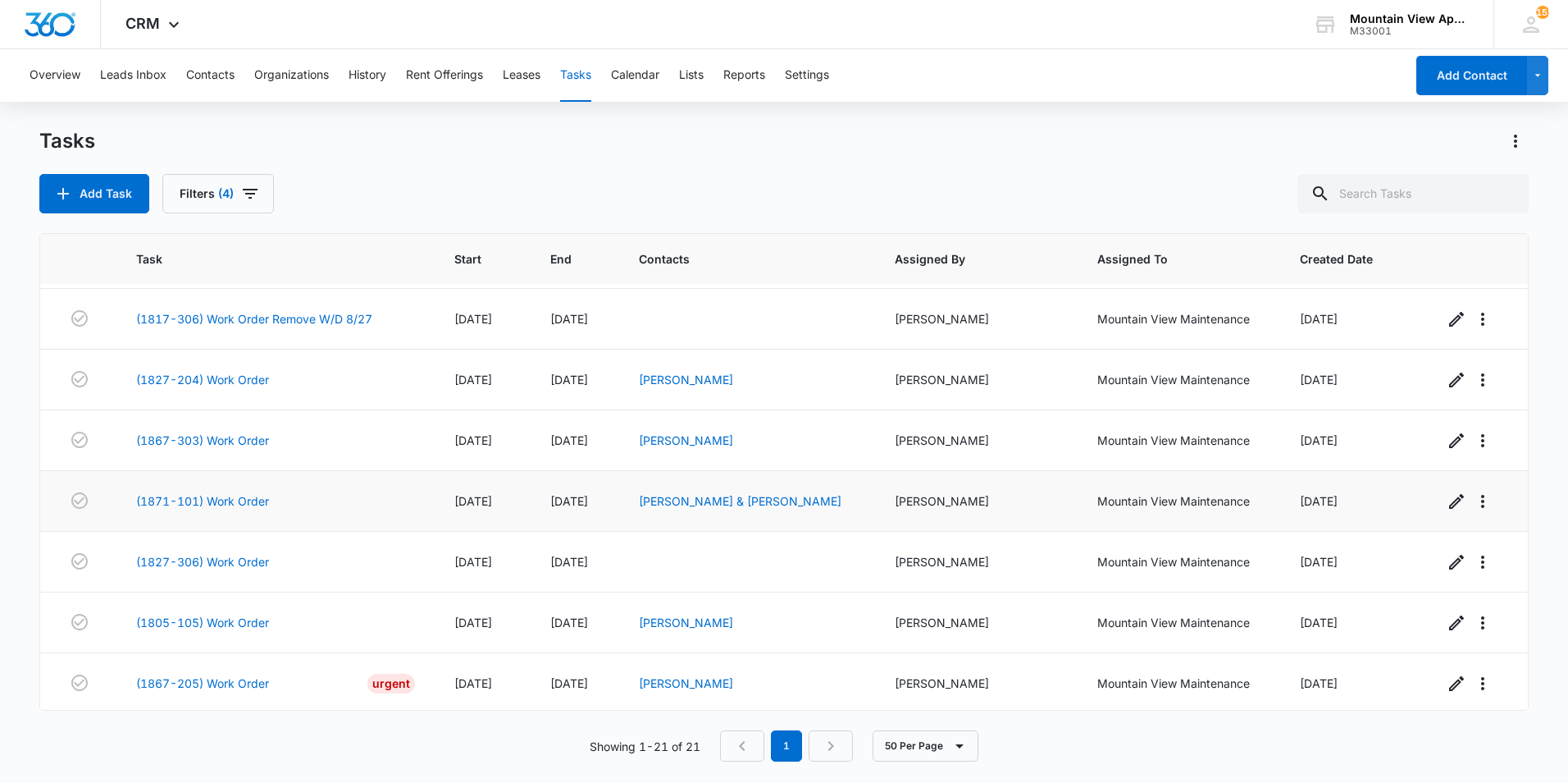
scroll to position [328, 0]
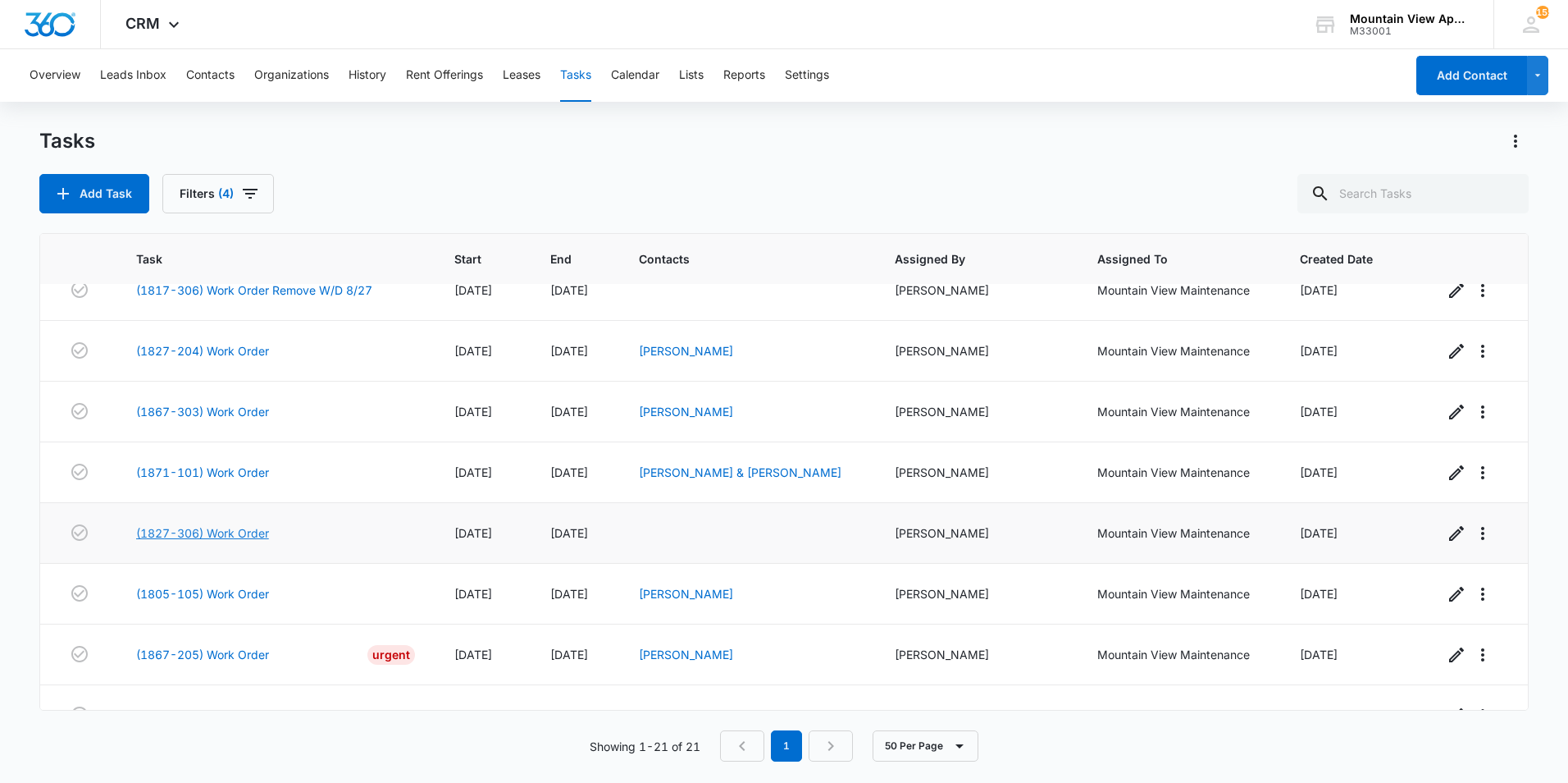
click at [255, 534] on link "(1827-306) Work Order" at bounding box center [202, 533] width 133 height 17
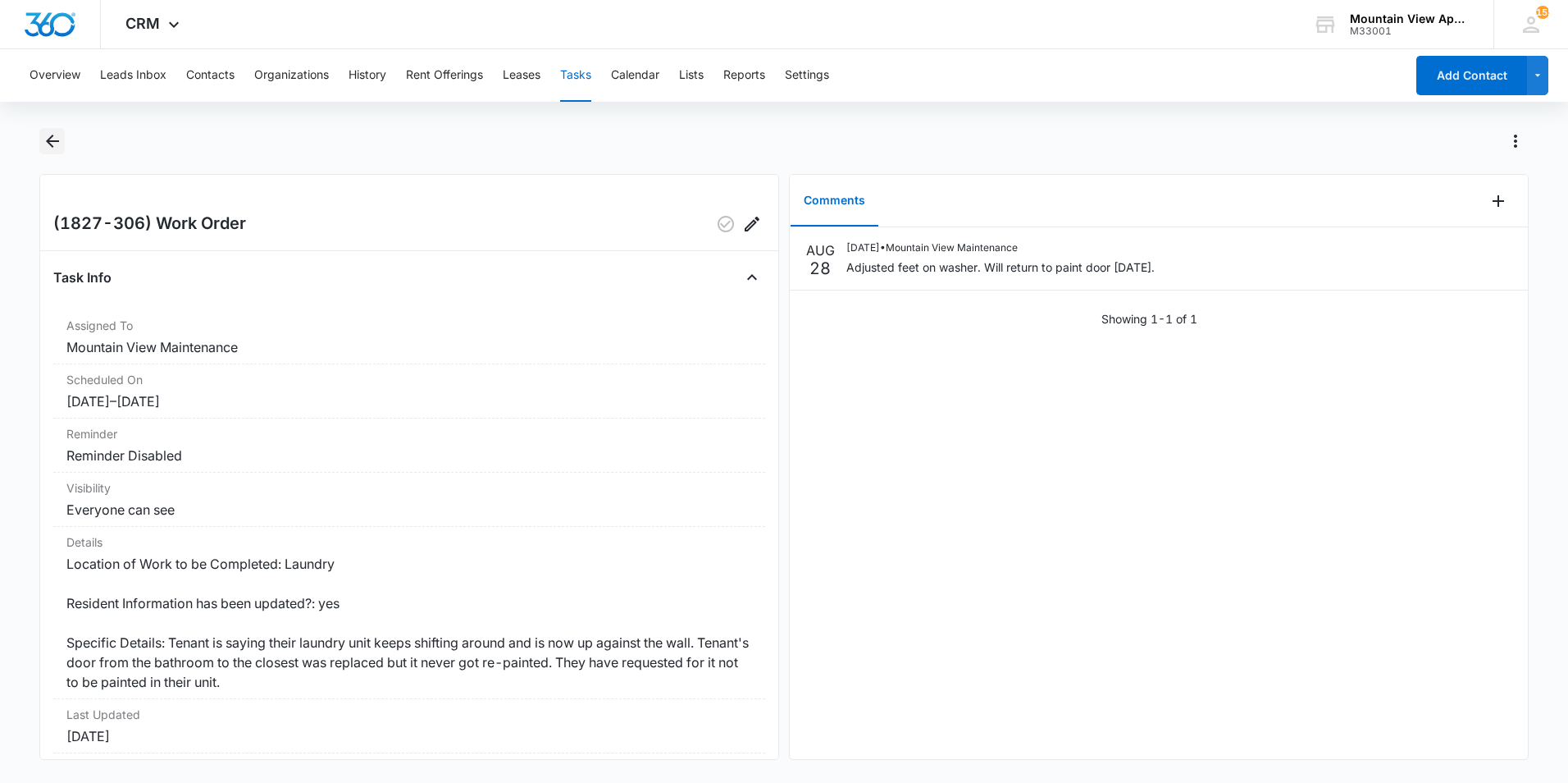
click at [52, 138] on icon "Back" at bounding box center [52, 141] width 20 height 20
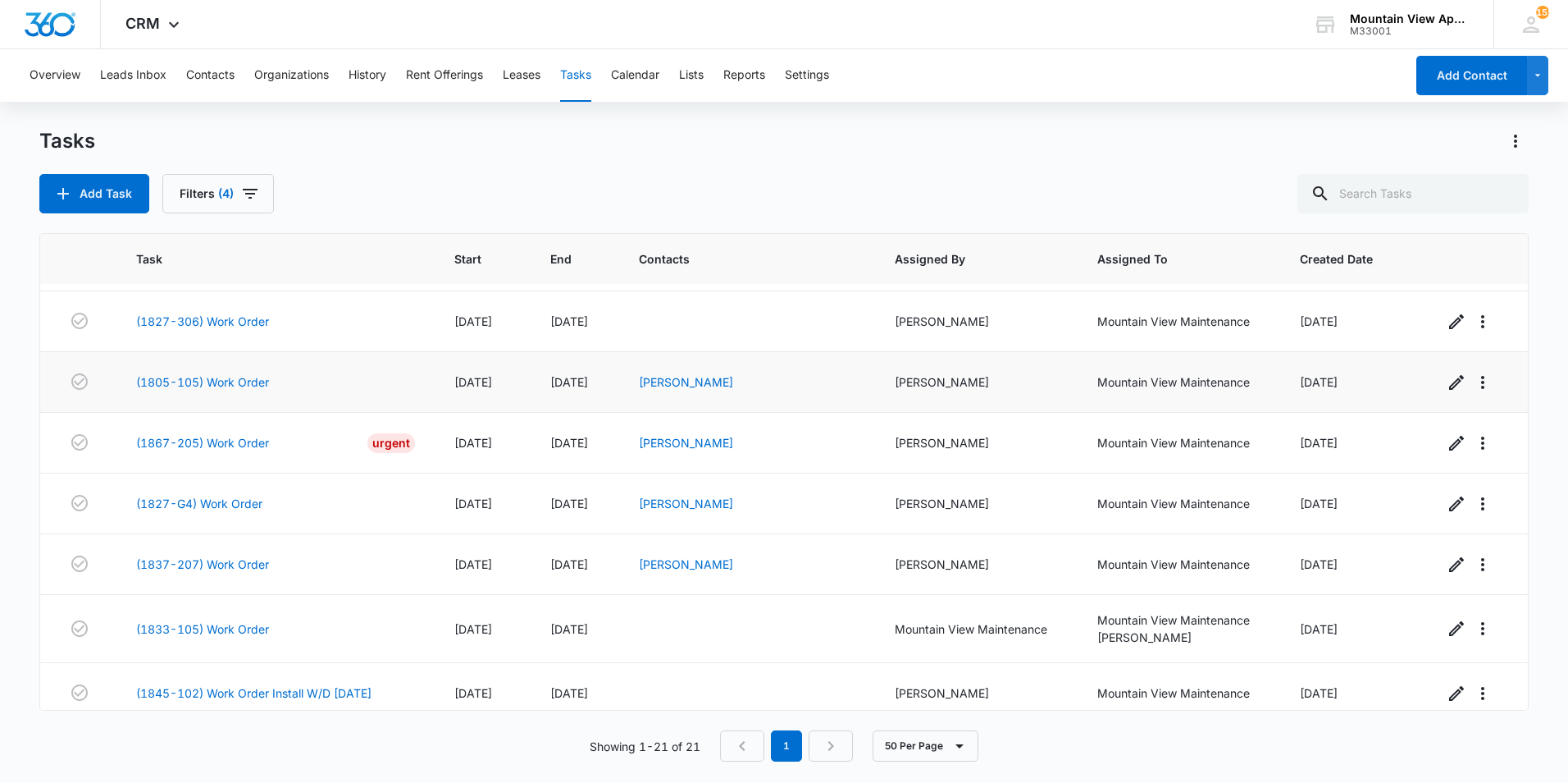
scroll to position [574, 0]
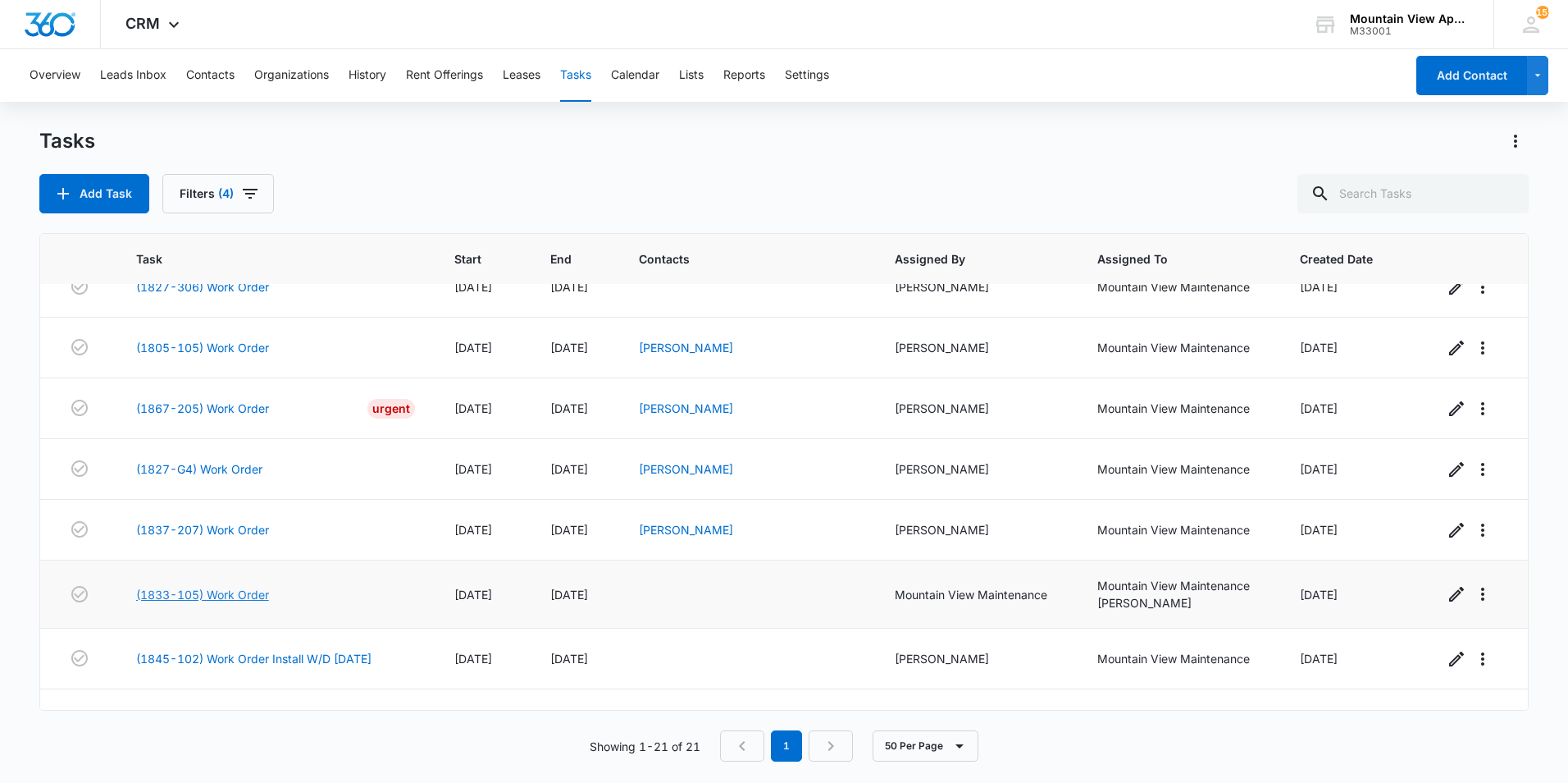
click at [205, 595] on link "(1833-105) Work Order" at bounding box center [202, 595] width 133 height 17
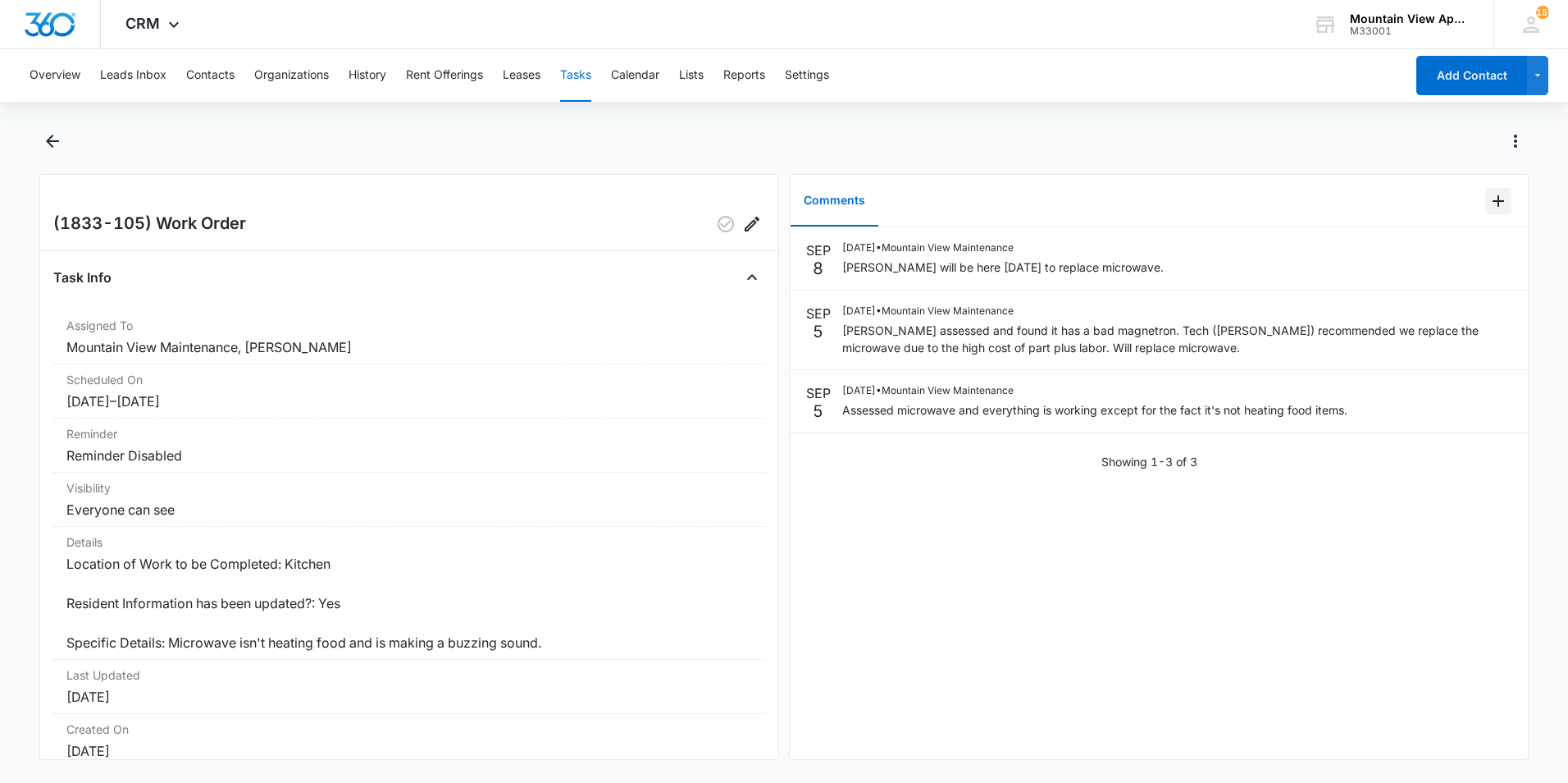
click at [1489, 199] on icon "Add Comment" at bounding box center [1498, 200] width 20 height 20
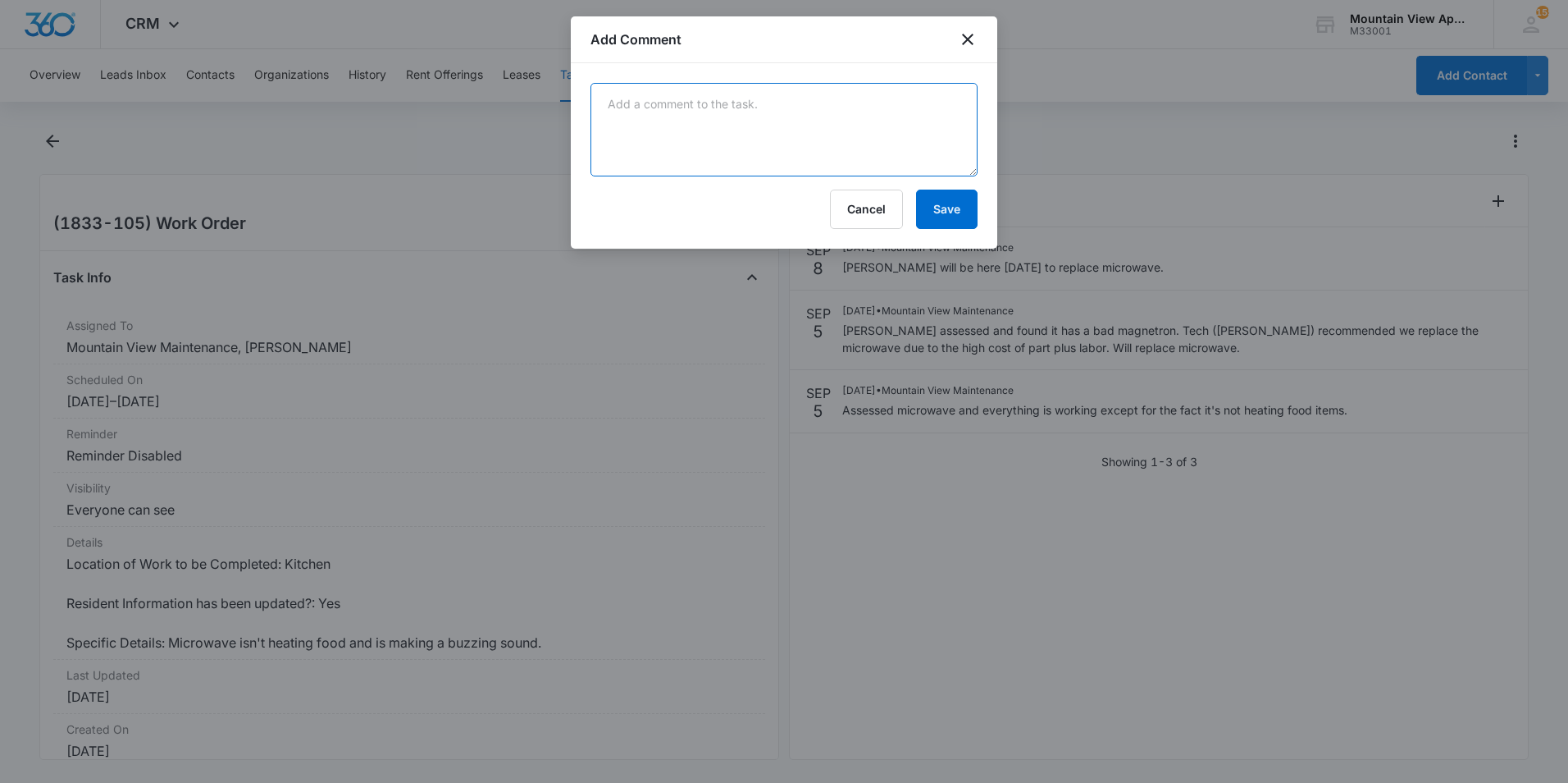
click at [857, 154] on textarea at bounding box center [784, 129] width 387 height 94
type textarea "Microwave has been replaced. No further action needed."
click at [937, 209] on button "Save" at bounding box center [947, 210] width 62 height 40
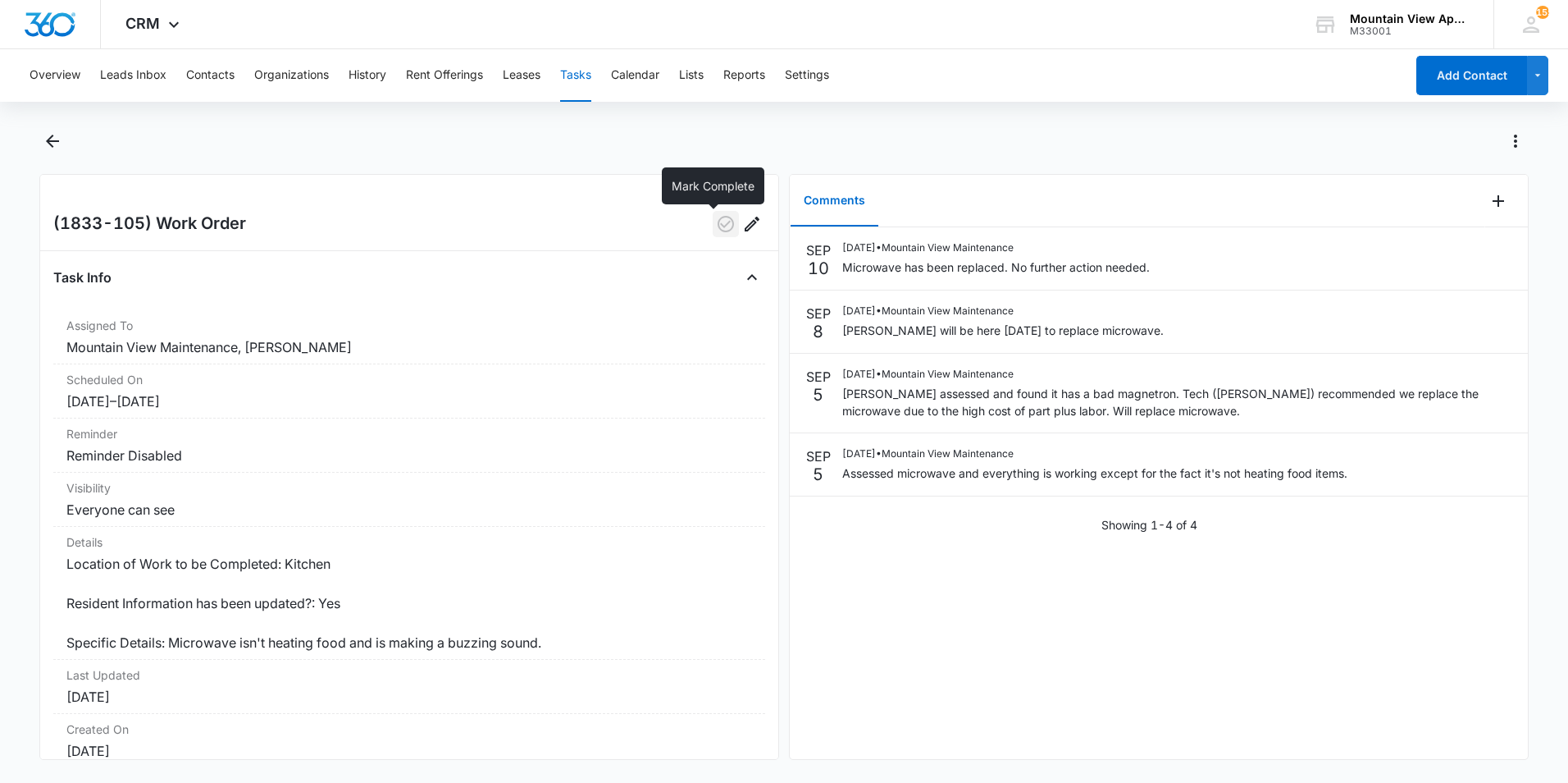
click at [716, 226] on icon "button" at bounding box center [725, 223] width 20 height 20
click at [52, 146] on icon "Back" at bounding box center [52, 141] width 13 height 13
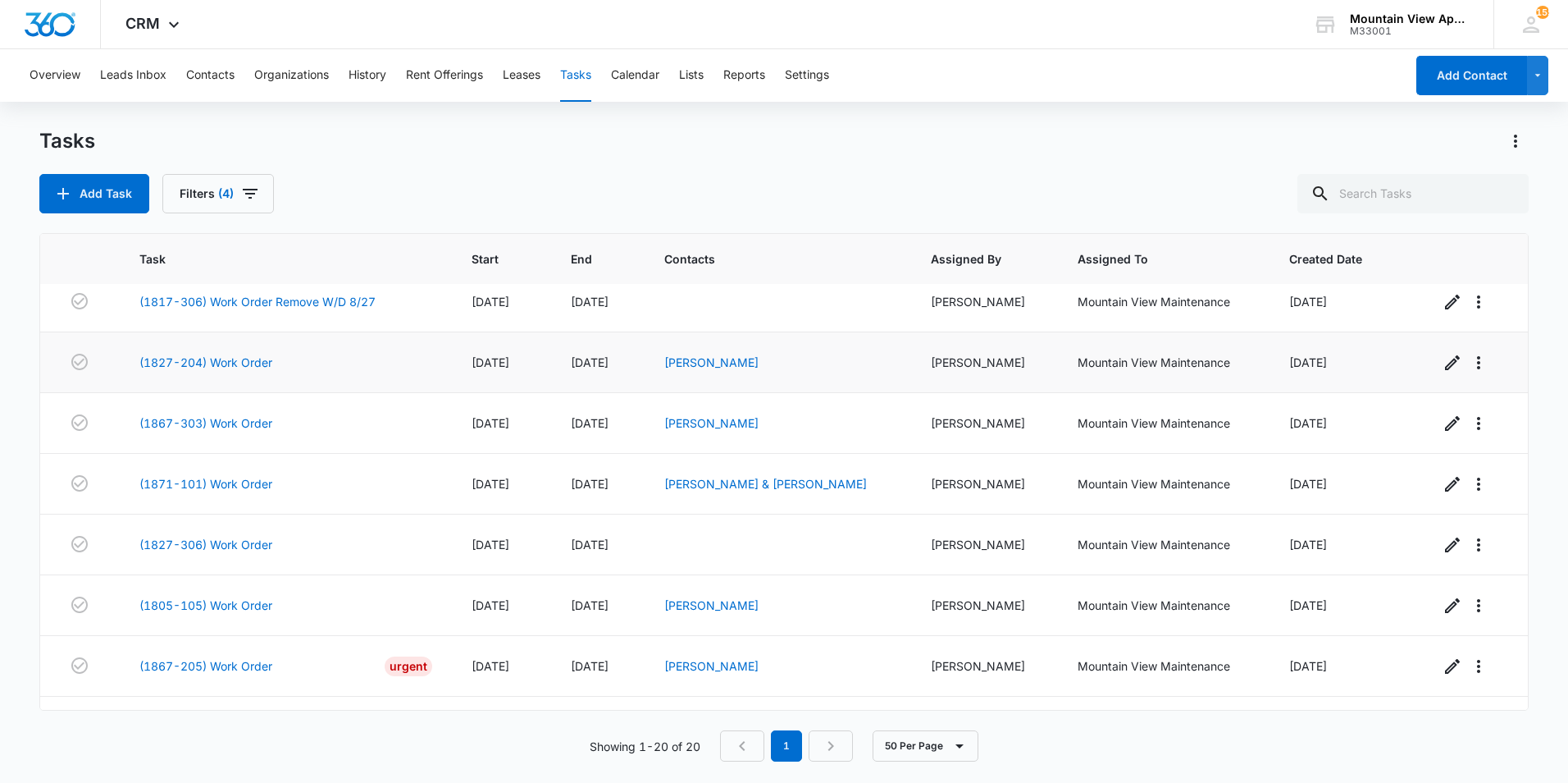
scroll to position [410, 0]
